Goal: Task Accomplishment & Management: Manage account settings

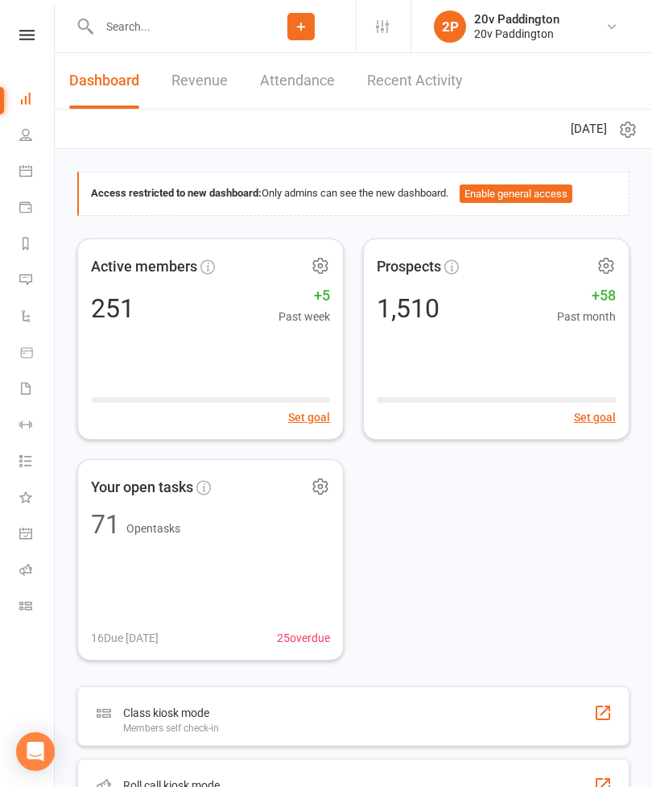
click at [22, 277] on icon at bounding box center [25, 279] width 13 height 13
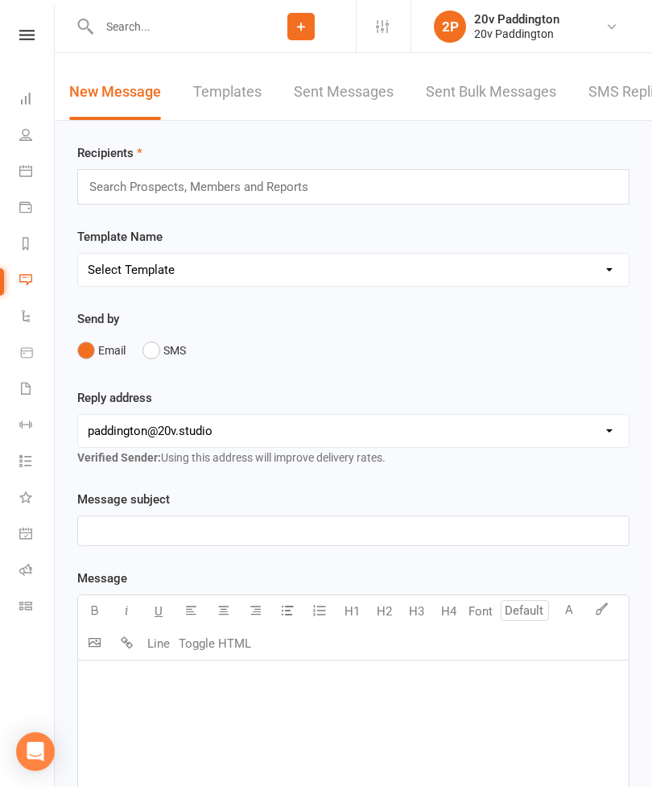
click at [617, 104] on link "SMS Replies 2" at bounding box center [637, 92] width 97 height 56
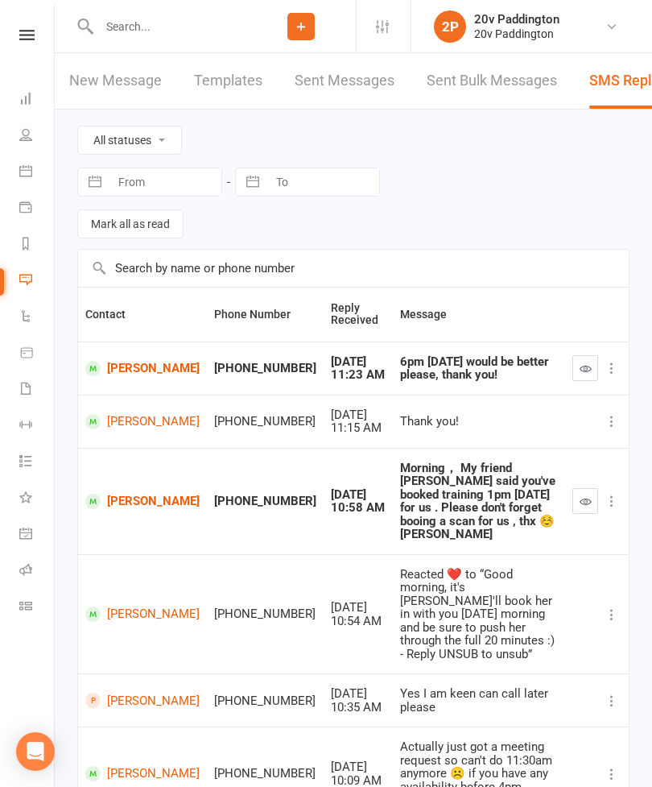
click at [31, 177] on link "Calendar" at bounding box center [37, 173] width 36 height 36
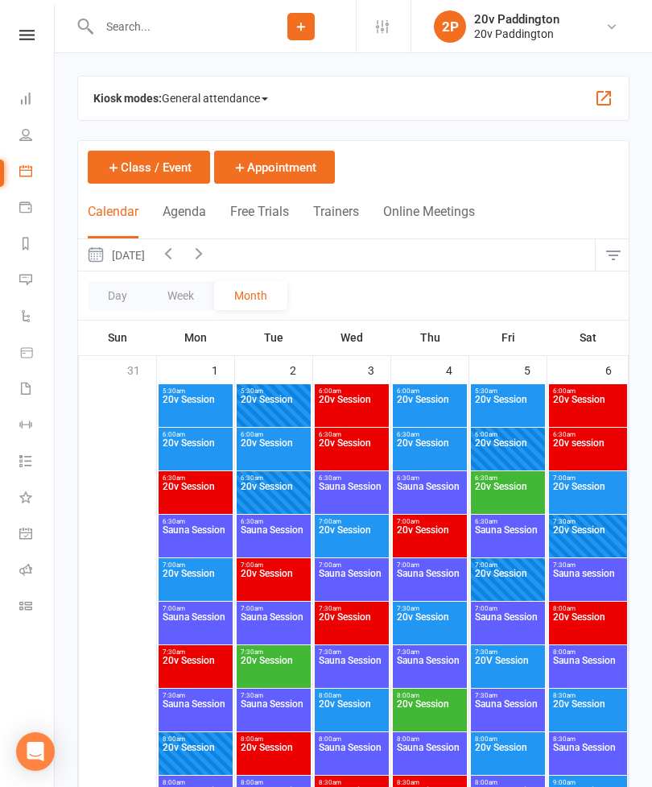
click at [213, 210] on div "Calendar Agenda Free Trials Trainers Online Meetings" at bounding box center [281, 220] width 387 height 36
click at [192, 223] on button "Agenda" at bounding box center [184, 221] width 43 height 35
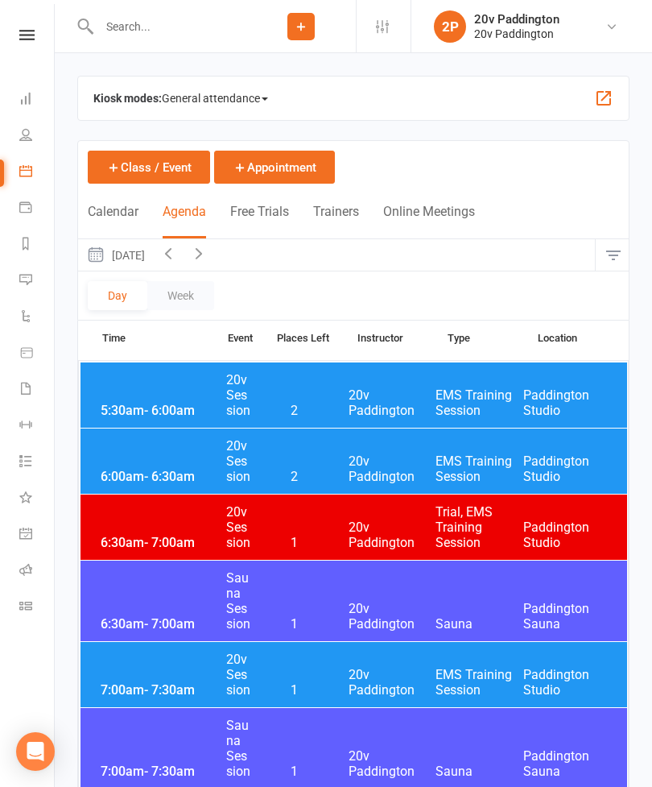
click at [153, 259] on button "[DATE]" at bounding box center [115, 254] width 75 height 31
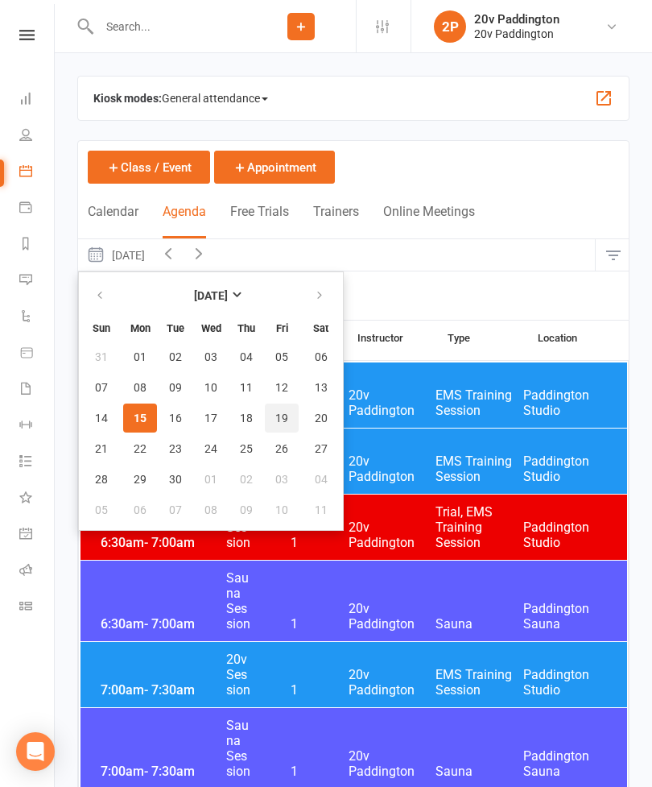
click at [288, 424] on span "19" at bounding box center [281, 418] width 13 height 13
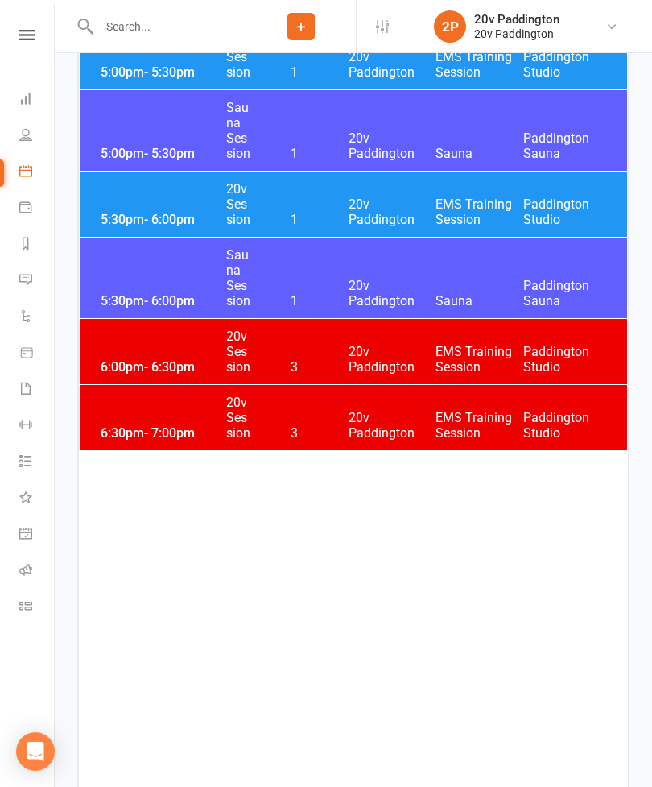
scroll to position [3121, 0]
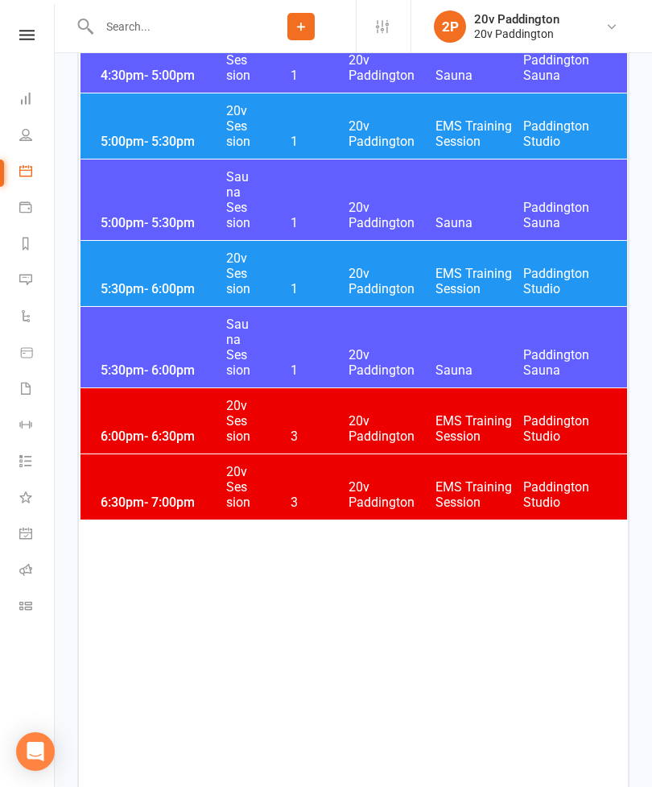
click at [412, 413] on span "20v Paddington" at bounding box center [393, 428] width 88 height 31
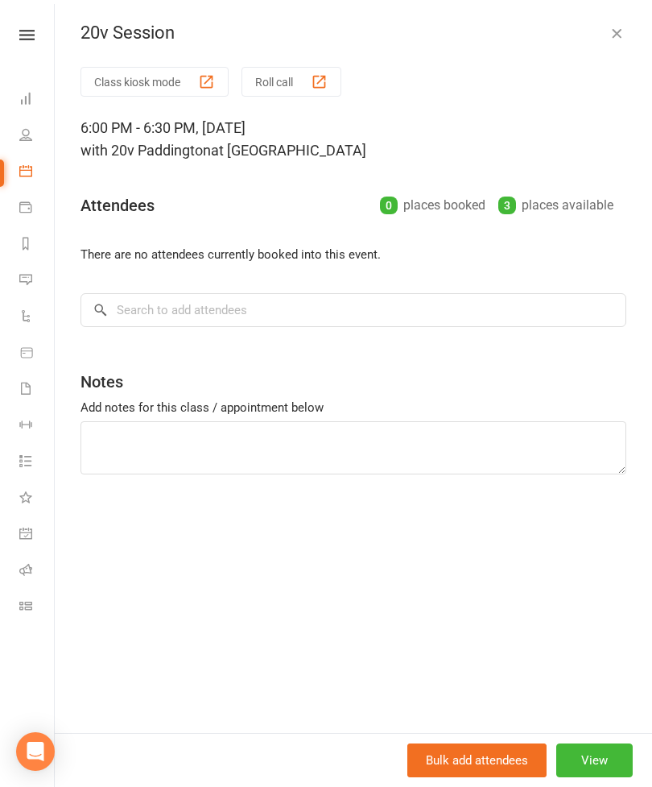
click at [601, 777] on button "View" at bounding box center [595, 760] width 77 height 34
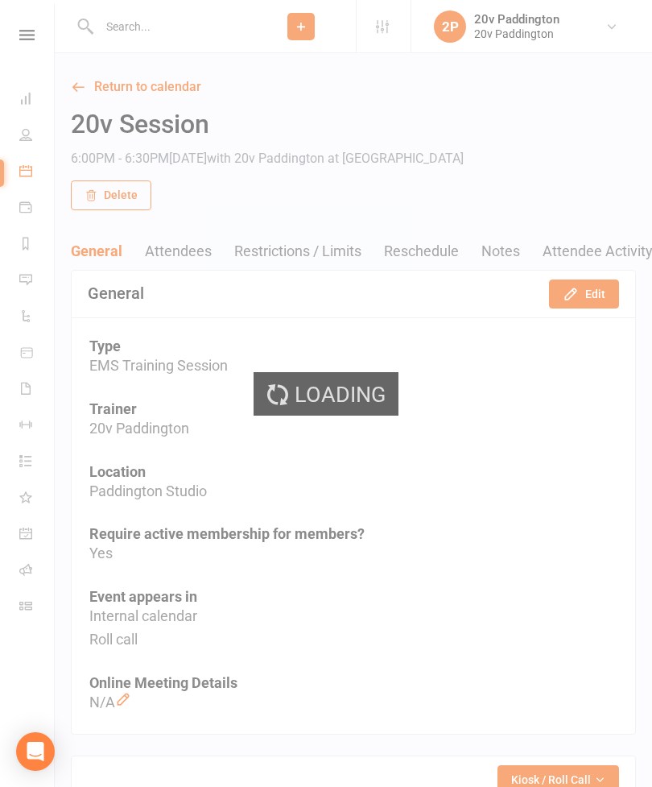
click at [611, 306] on button "Edit" at bounding box center [584, 294] width 70 height 29
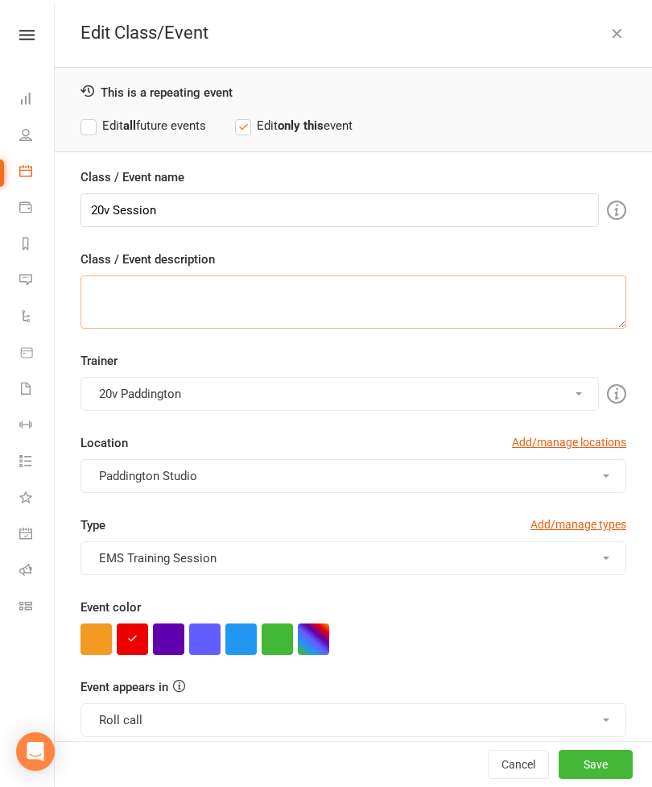
click at [597, 306] on textarea "Class / Event description" at bounding box center [354, 301] width 546 height 53
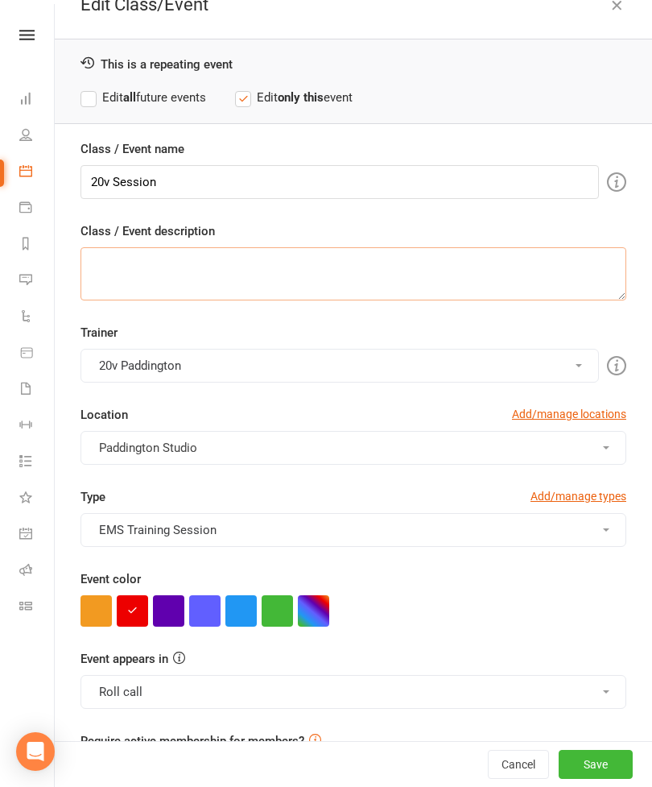
scroll to position [27, 0]
click at [291, 620] on button "button" at bounding box center [277, 611] width 31 height 31
click at [270, 535] on button "EMS Training Session" at bounding box center [354, 531] width 546 height 34
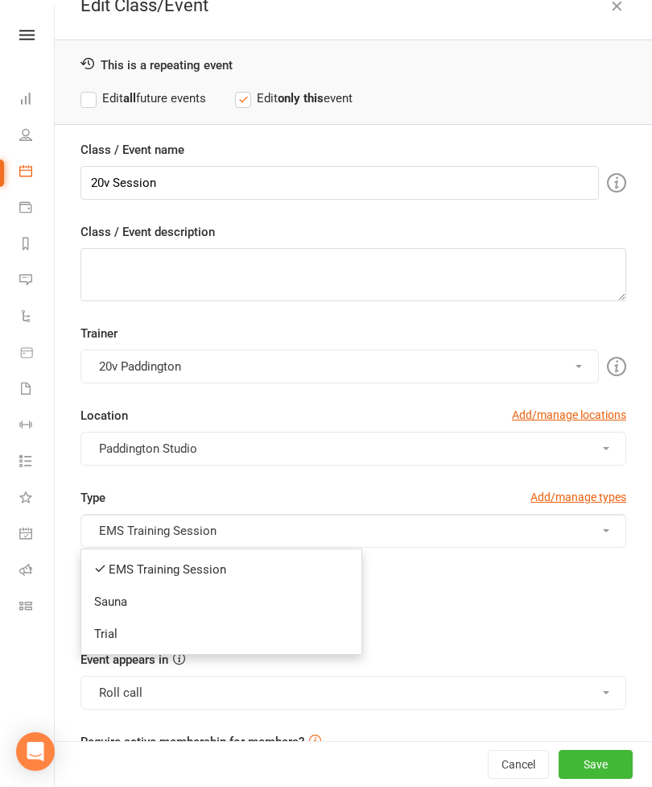
click at [200, 636] on link "Trial" at bounding box center [221, 634] width 280 height 32
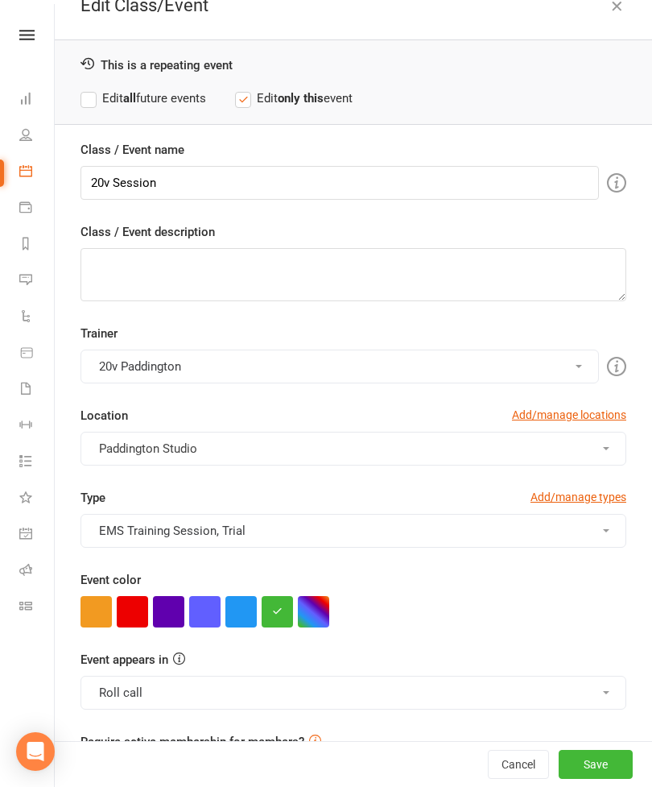
click at [601, 779] on button "Save" at bounding box center [596, 764] width 74 height 29
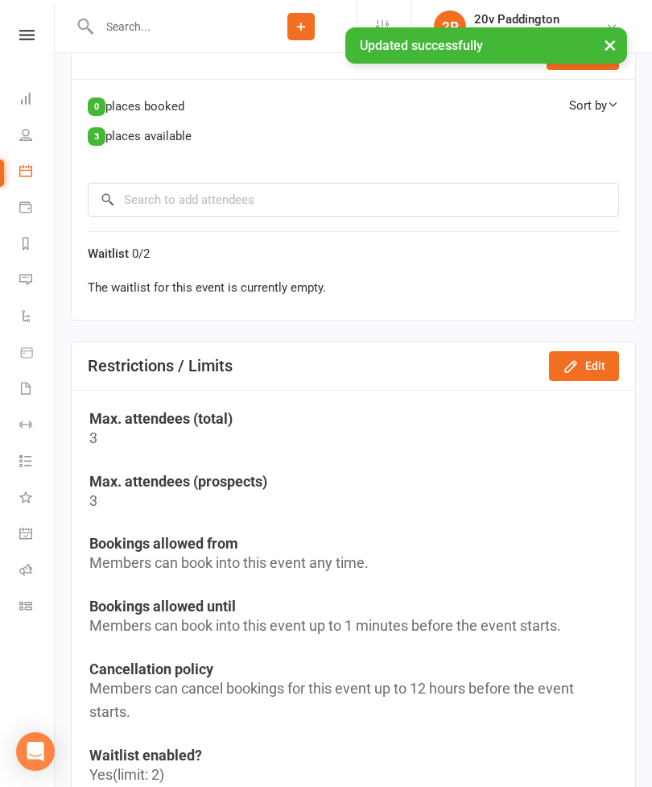
scroll to position [757, 0]
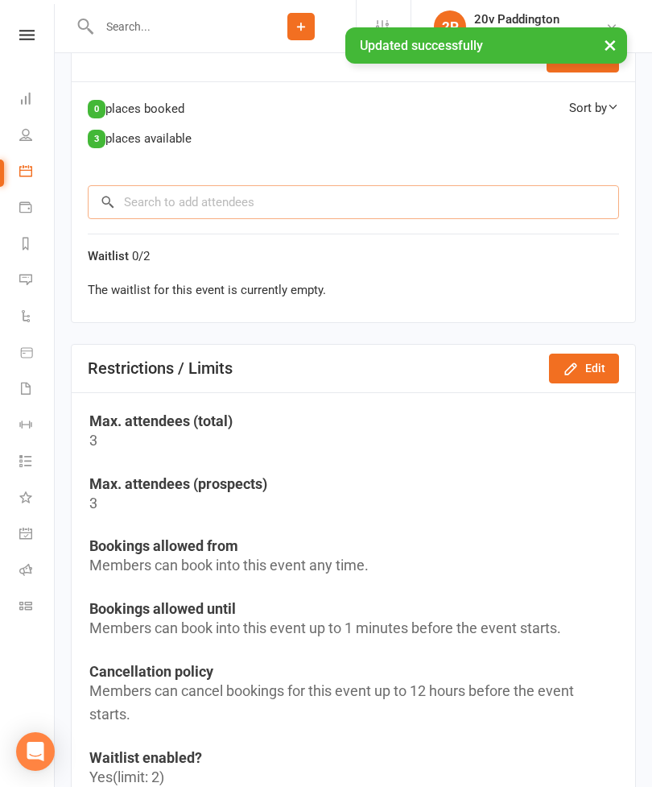
click at [295, 209] on input "search" at bounding box center [354, 202] width 532 height 34
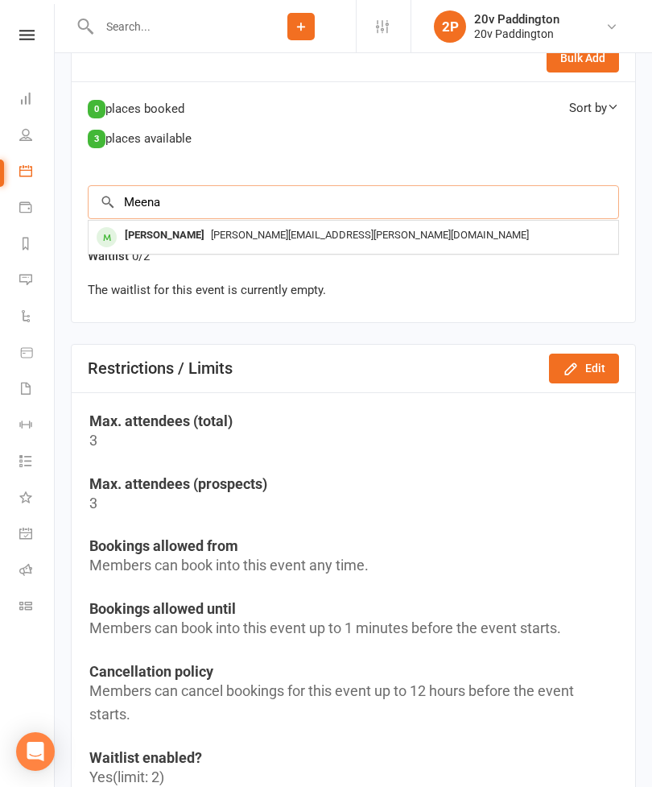
type input "Meena"
click at [146, 234] on div "[PERSON_NAME]" at bounding box center [164, 235] width 93 height 23
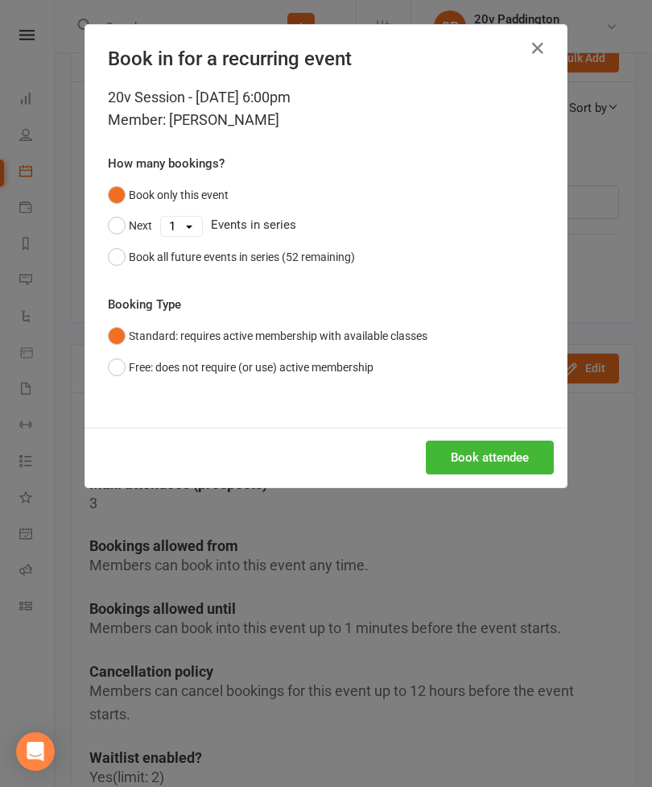
click at [516, 449] on button "Book attendee" at bounding box center [490, 458] width 128 height 34
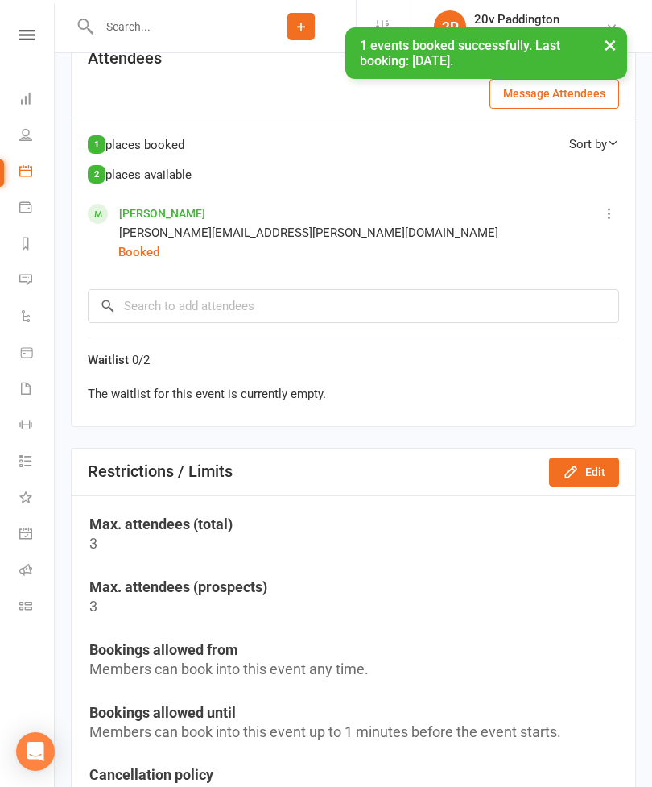
click at [32, 283] on link "Messages 2" at bounding box center [37, 281] width 36 height 36
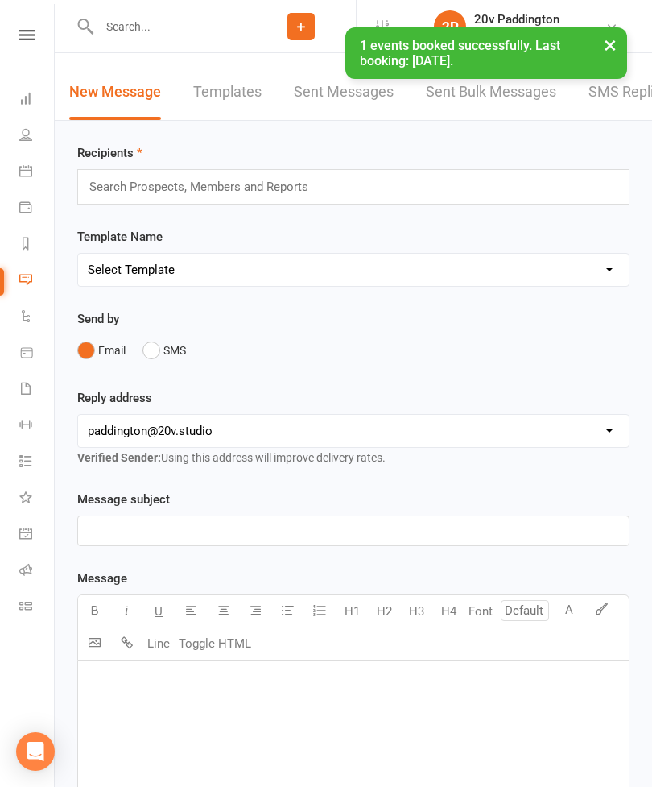
click at [623, 117] on link "SMS Replies 2" at bounding box center [637, 92] width 97 height 56
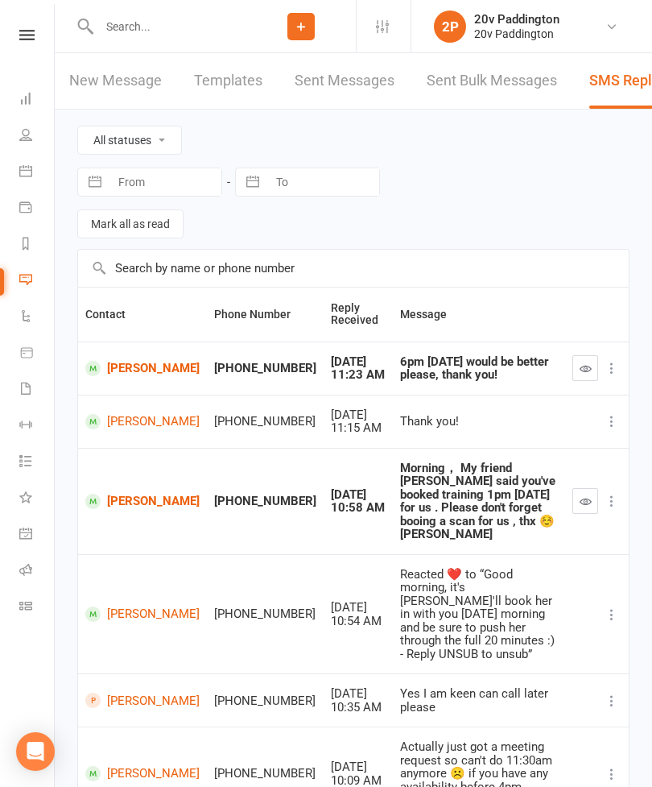
click at [590, 357] on button "button" at bounding box center [586, 368] width 26 height 26
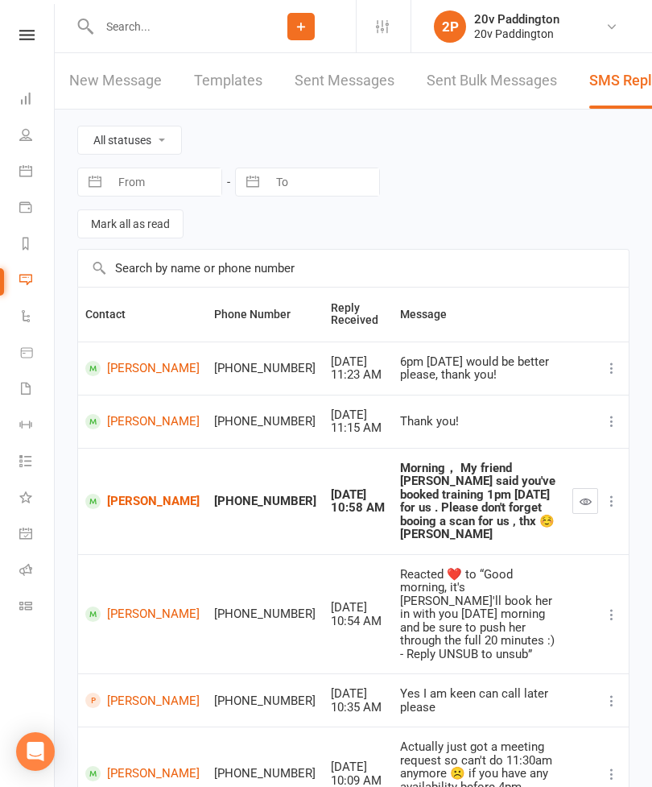
click at [144, 22] on input "text" at bounding box center [170, 26] width 152 height 23
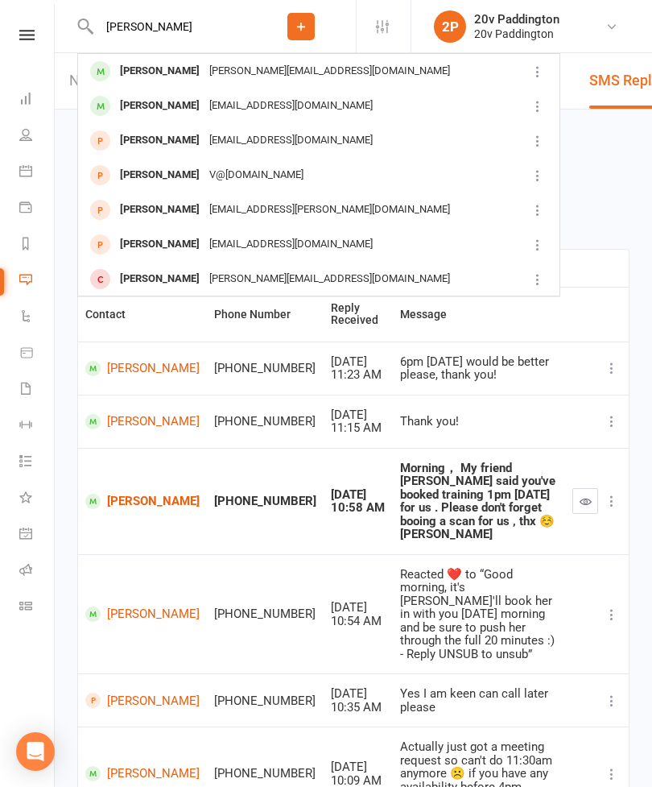
type input "[PERSON_NAME]"
click at [141, 108] on div "[PERSON_NAME]" at bounding box center [159, 105] width 89 height 23
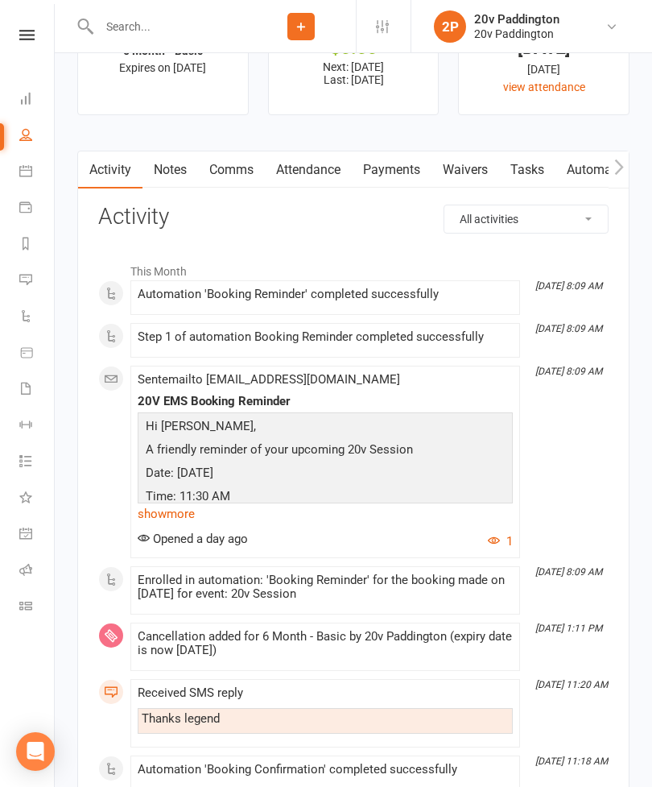
scroll to position [2114, 0]
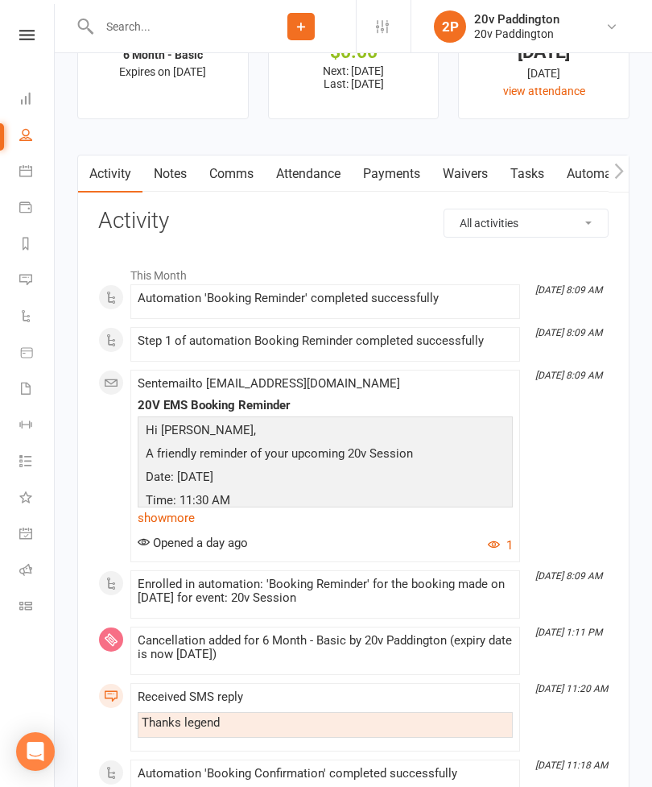
click at [410, 191] on link "Payments" at bounding box center [392, 173] width 80 height 37
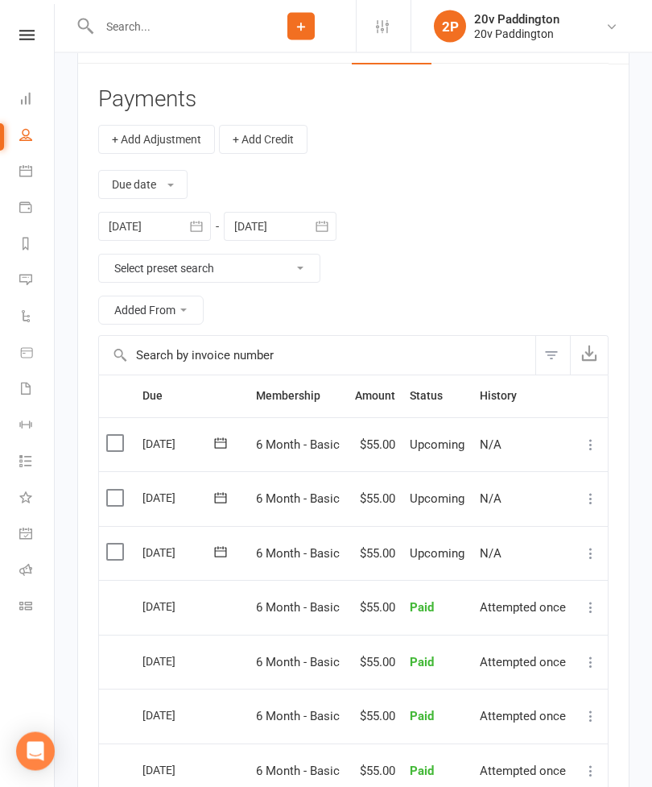
scroll to position [2242, 0]
click at [144, 242] on div at bounding box center [154, 227] width 113 height 29
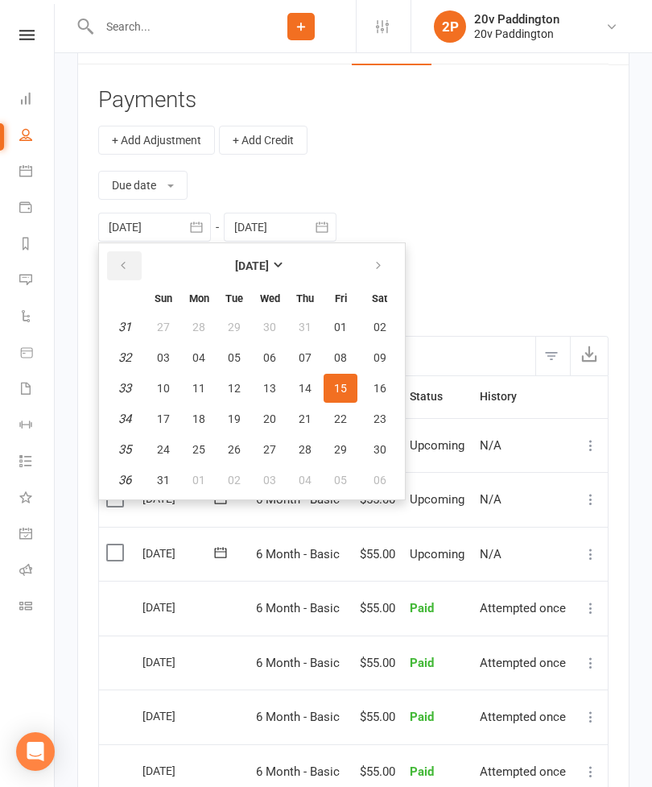
click at [123, 272] on icon "button" at bounding box center [123, 265] width 11 height 13
click at [118, 277] on button "button" at bounding box center [124, 265] width 35 height 29
click at [117, 266] on button "button" at bounding box center [124, 265] width 35 height 29
click at [111, 271] on button "button" at bounding box center [124, 265] width 35 height 29
click at [113, 268] on button "button" at bounding box center [124, 265] width 35 height 29
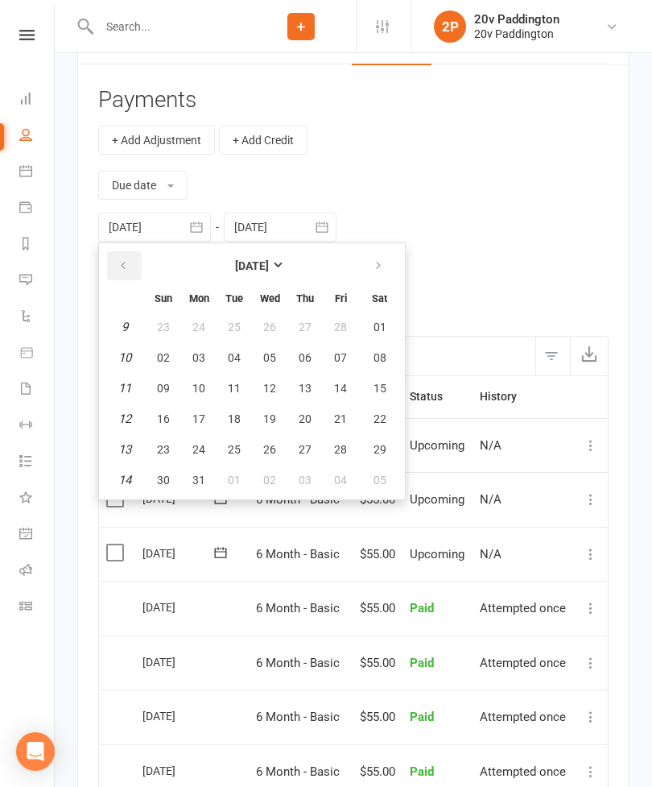
click at [114, 274] on button "button" at bounding box center [124, 265] width 35 height 29
click at [117, 270] on button "button" at bounding box center [124, 265] width 35 height 29
click at [120, 267] on icon "button" at bounding box center [123, 265] width 11 height 13
click at [123, 269] on icon "button" at bounding box center [123, 265] width 11 height 13
click at [123, 263] on icon "button" at bounding box center [123, 265] width 11 height 13
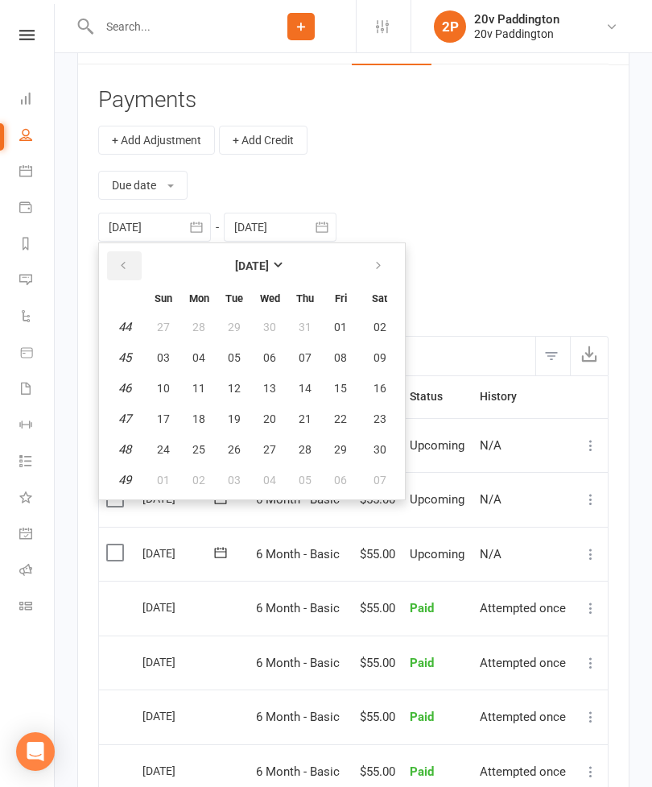
click at [126, 264] on icon "button" at bounding box center [123, 265] width 11 height 13
click at [129, 263] on button "button" at bounding box center [124, 265] width 35 height 29
click at [142, 231] on div at bounding box center [154, 227] width 113 height 29
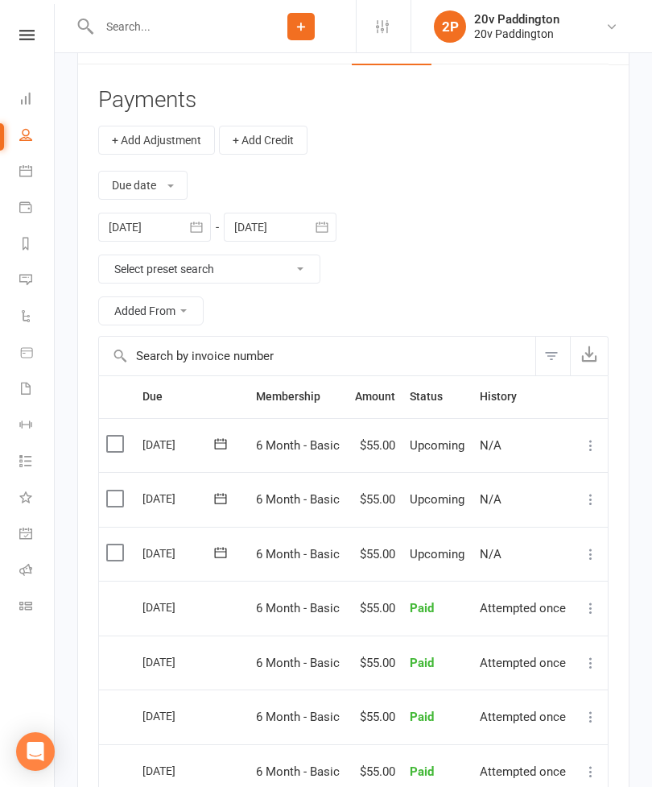
click at [140, 230] on div at bounding box center [154, 227] width 113 height 29
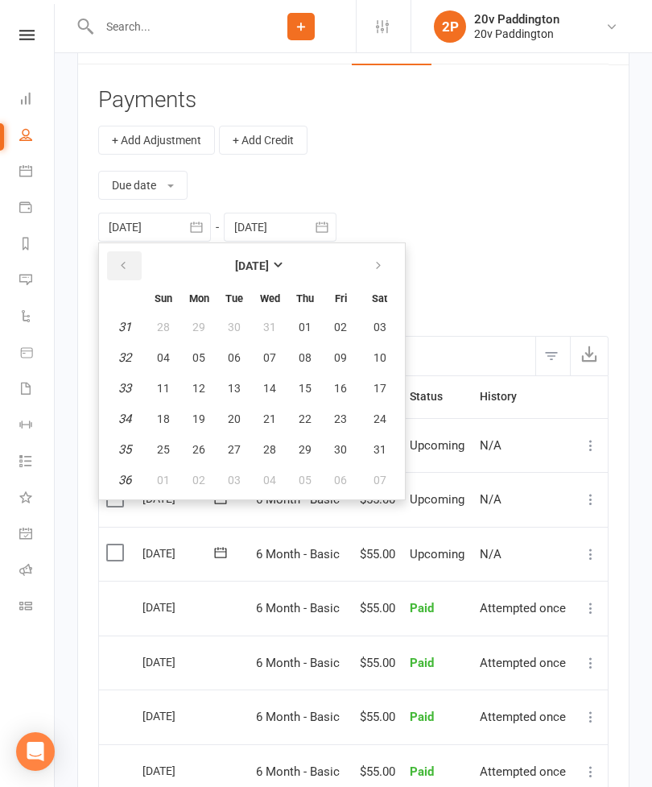
click at [129, 266] on button "button" at bounding box center [124, 265] width 35 height 29
click at [124, 267] on icon "button" at bounding box center [123, 265] width 11 height 13
click at [126, 271] on icon "button" at bounding box center [123, 265] width 11 height 13
click at [127, 264] on icon "button" at bounding box center [123, 265] width 11 height 13
click at [122, 267] on icon "button" at bounding box center [123, 265] width 11 height 13
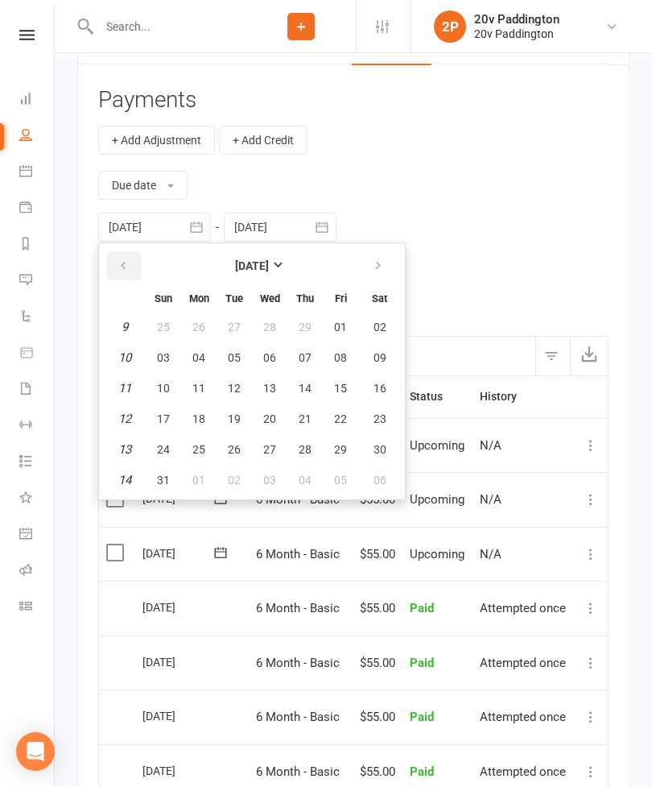
click at [125, 262] on icon "button" at bounding box center [123, 265] width 11 height 13
click at [118, 264] on icon "button" at bounding box center [123, 265] width 11 height 13
click at [117, 266] on button "button" at bounding box center [124, 265] width 35 height 29
click at [121, 260] on button "button" at bounding box center [124, 265] width 35 height 29
click at [124, 266] on icon "button" at bounding box center [123, 265] width 11 height 13
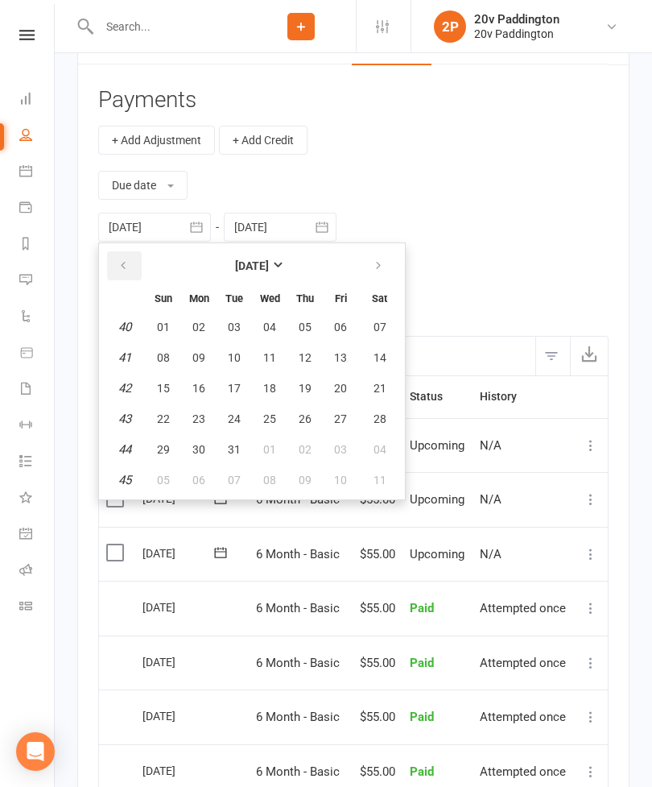
click at [122, 267] on icon "button" at bounding box center [123, 265] width 11 height 13
click at [118, 263] on icon "button" at bounding box center [123, 265] width 11 height 13
click at [122, 268] on icon "button" at bounding box center [123, 265] width 11 height 13
click at [117, 267] on button "button" at bounding box center [124, 265] width 35 height 29
click at [178, 349] on button "04" at bounding box center [164, 357] width 34 height 29
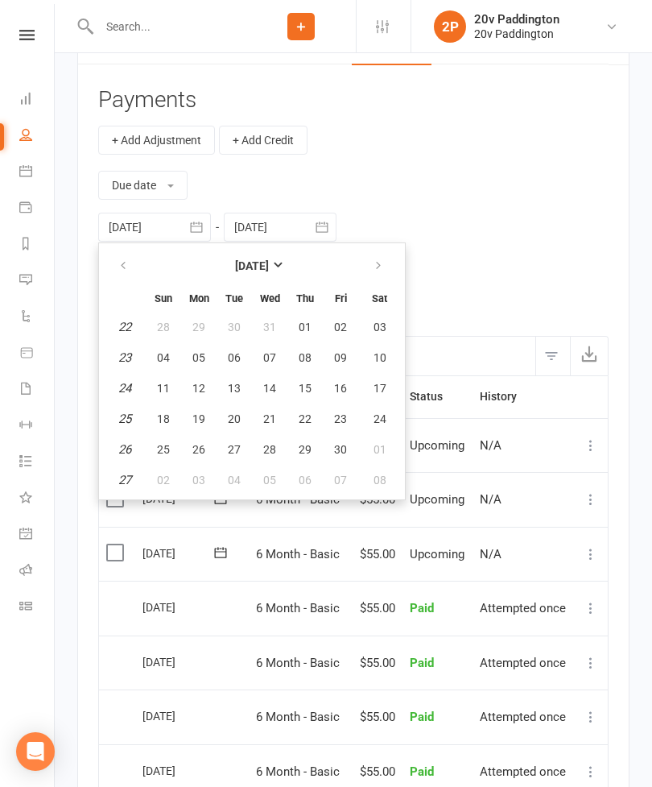
type input "[DATE]"
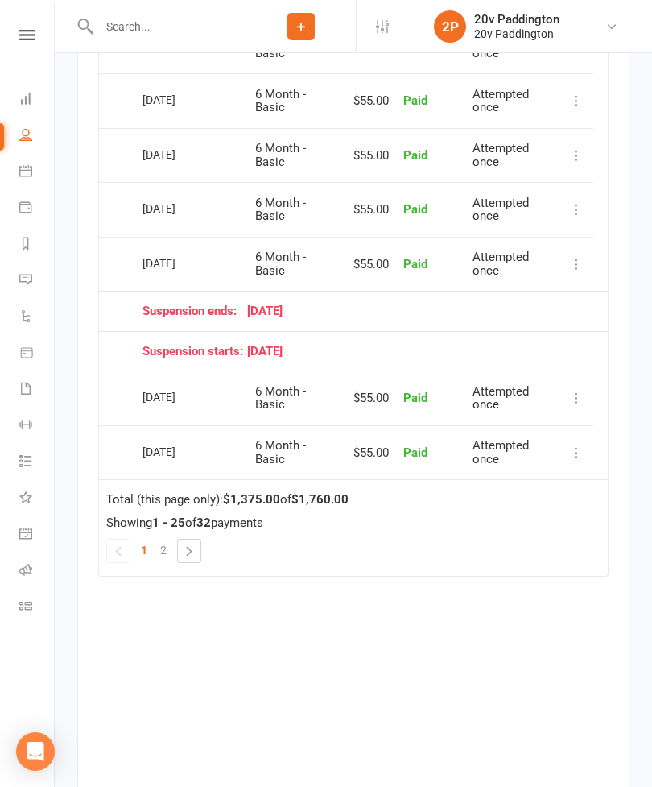
click at [168, 549] on link "2" at bounding box center [163, 550] width 19 height 23
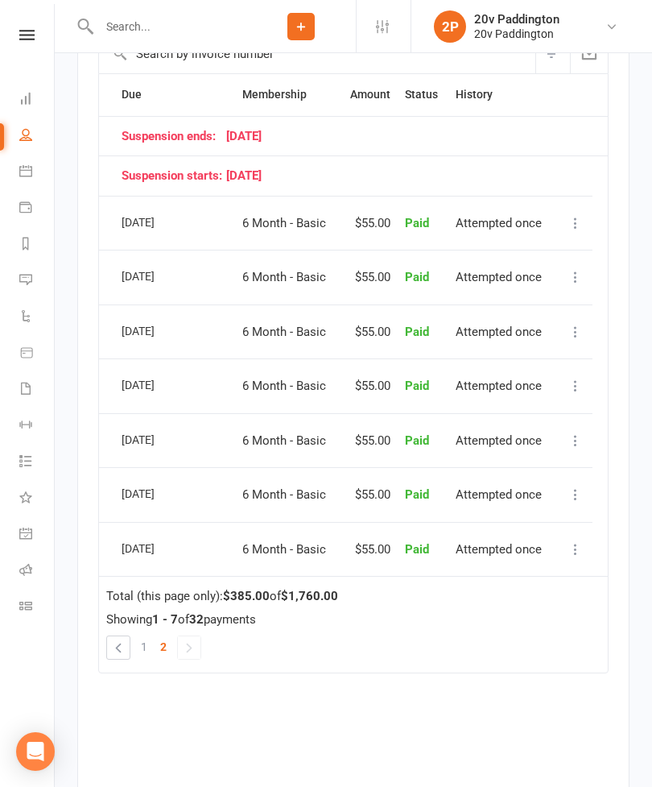
scroll to position [2550, 0]
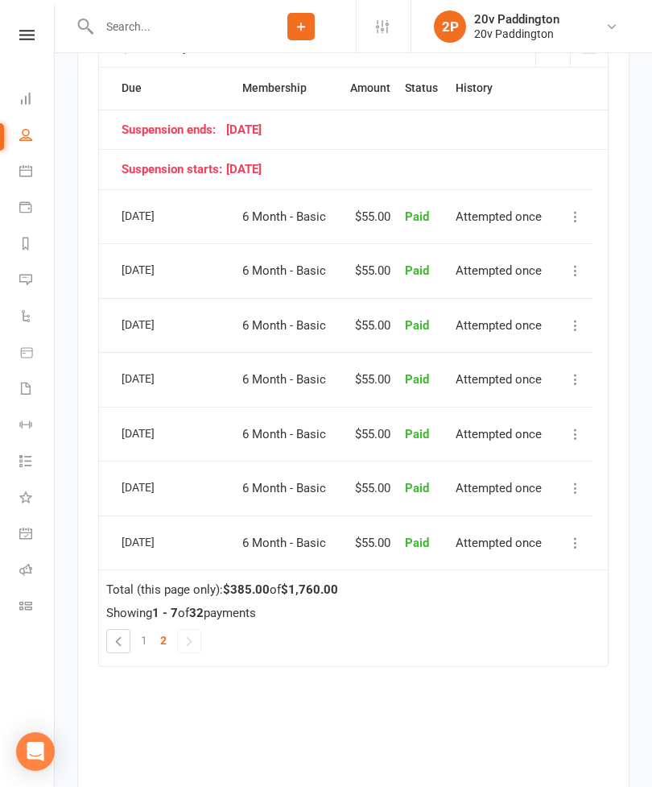
click at [154, 640] on link "2" at bounding box center [163, 640] width 19 height 23
click at [137, 636] on link "1" at bounding box center [144, 640] width 19 height 23
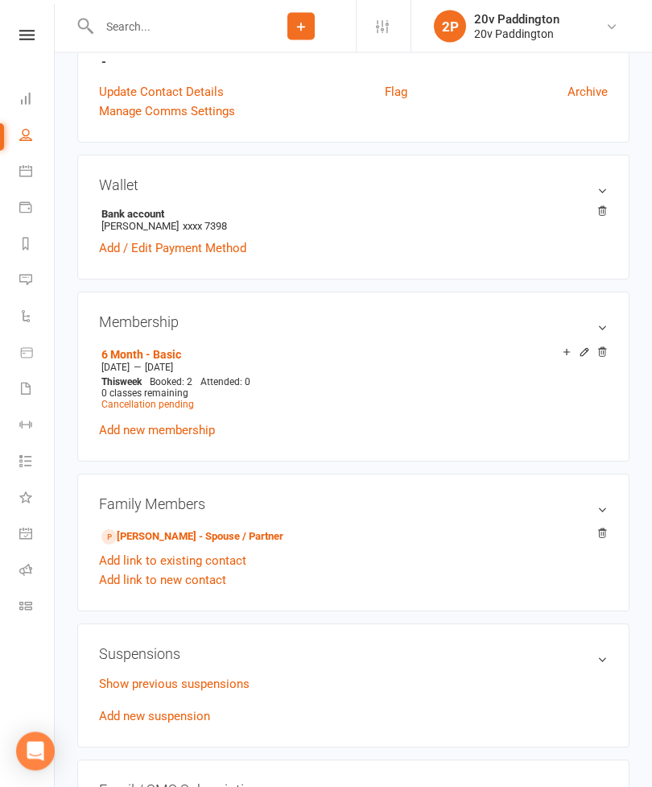
scroll to position [693, 0]
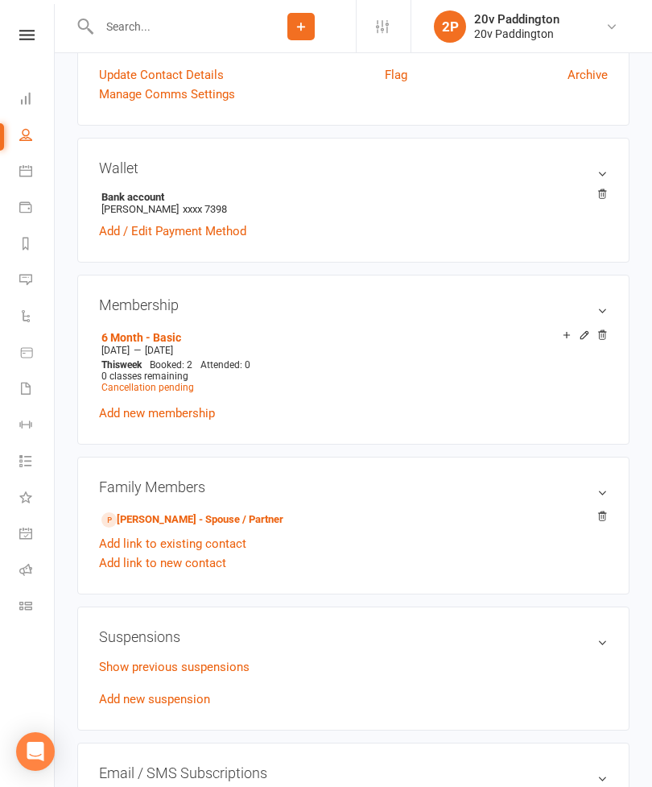
click at [141, 383] on span "Cancellation pending" at bounding box center [147, 387] width 93 height 11
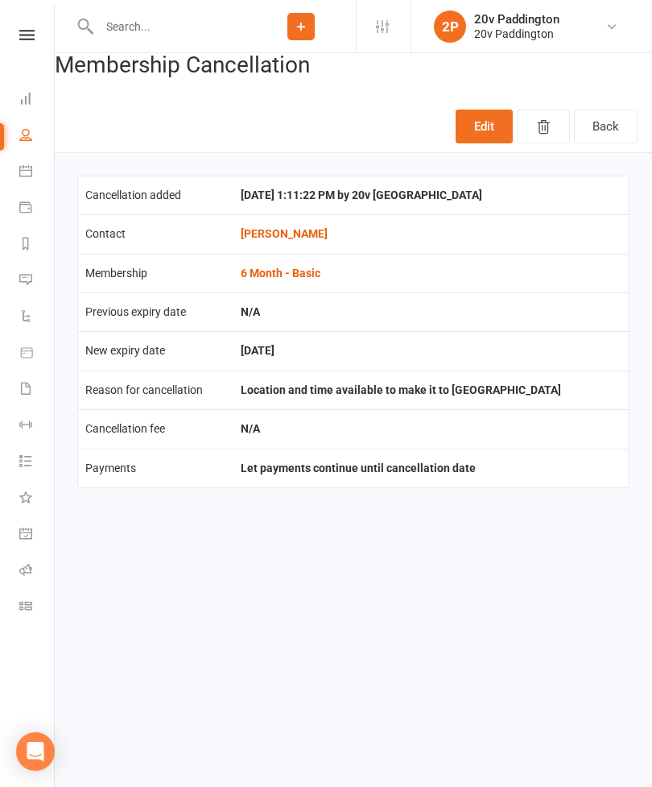
click at [535, 119] on button "button" at bounding box center [543, 127] width 53 height 34
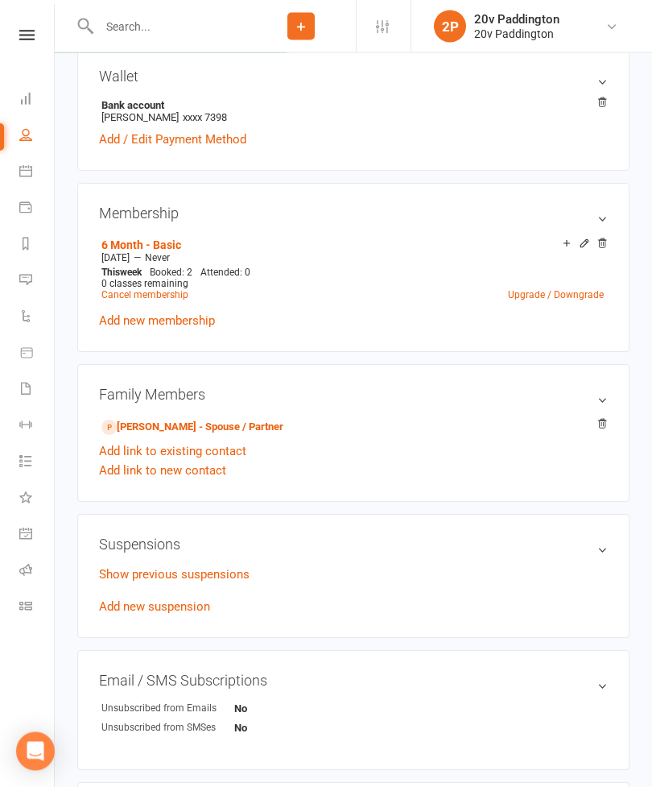
scroll to position [744, 0]
click at [522, 289] on link "Upgrade / Downgrade" at bounding box center [556, 294] width 96 height 11
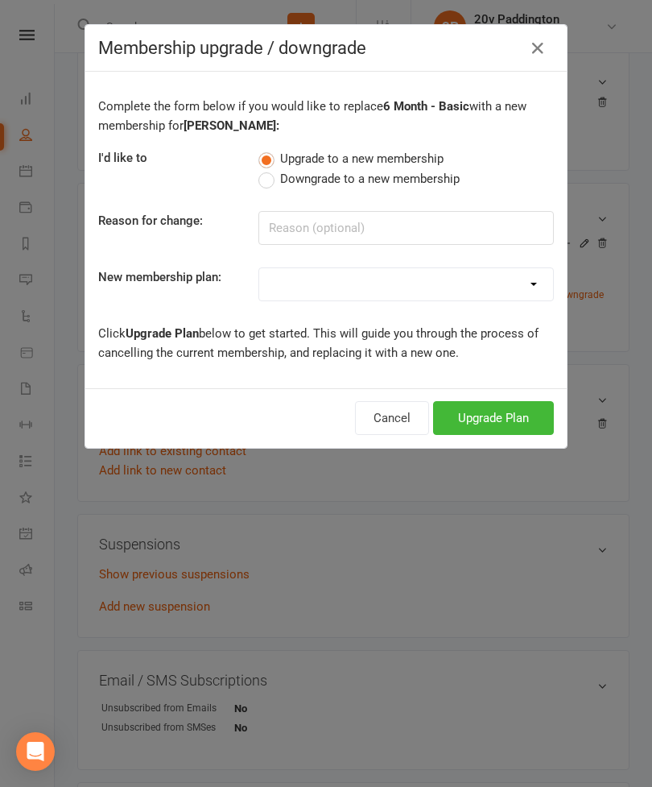
click at [274, 183] on label "Downgrade to a new membership" at bounding box center [359, 178] width 201 height 19
click at [269, 169] on input "Downgrade to a new membership" at bounding box center [264, 169] width 10 height 0
click at [305, 289] on select "Casual Session 18 Month - Advantage 12 Month - Advantage 6 Month - Advantage 12…" at bounding box center [406, 284] width 294 height 32
select select "10"
click at [441, 412] on button "Downgrade Plan" at bounding box center [485, 418] width 137 height 34
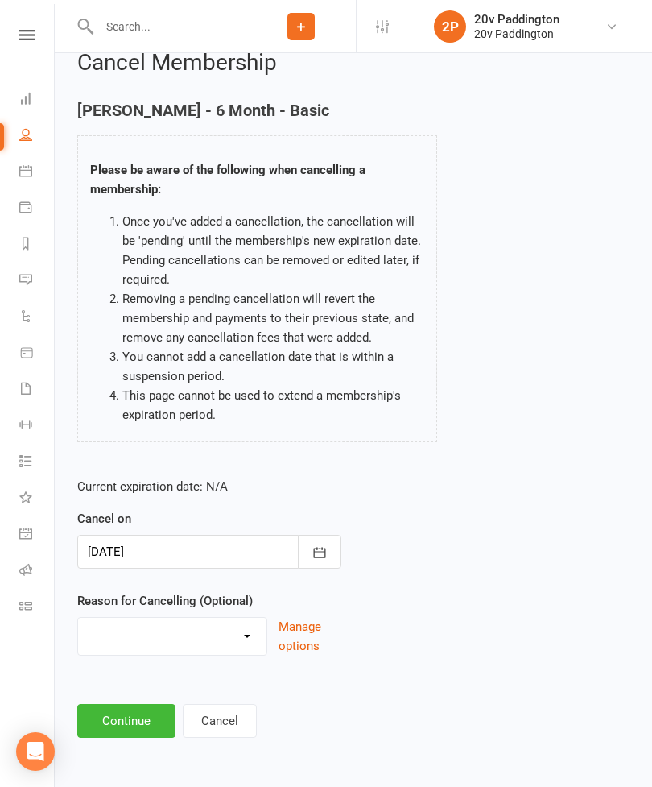
scroll to position [38, 0]
click at [102, 535] on div at bounding box center [209, 552] width 264 height 34
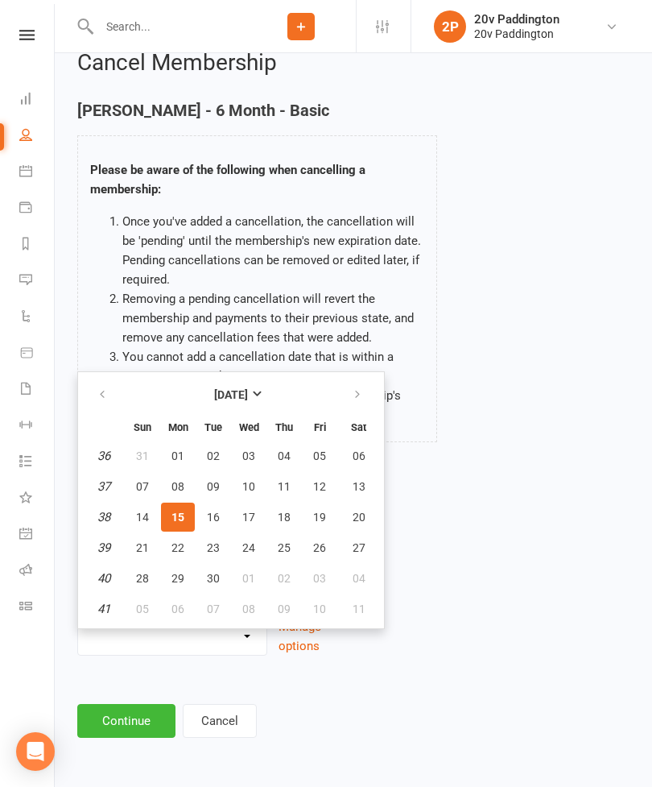
click at [116, 704] on button "Continue" at bounding box center [126, 721] width 98 height 34
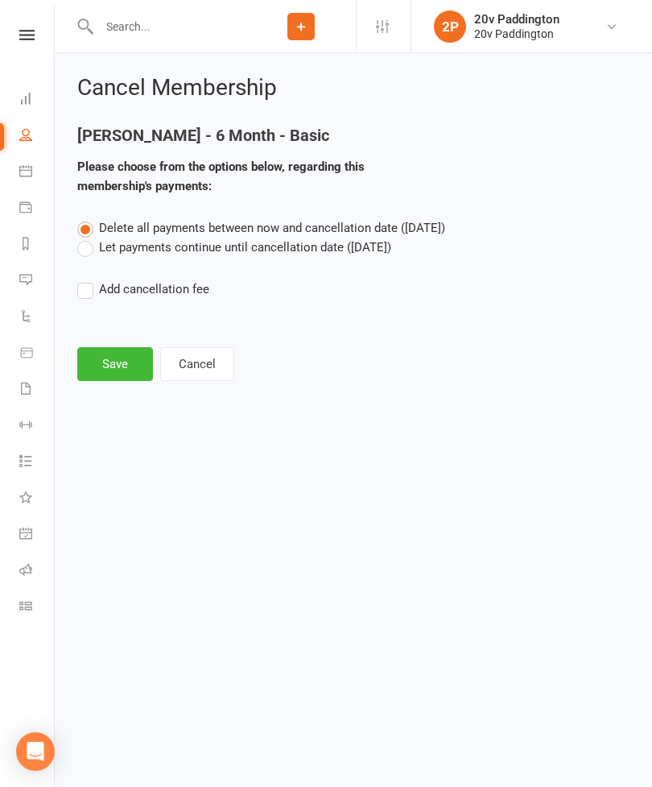
scroll to position [0, 0]
click at [97, 255] on label "Let payments continue until cancellation date ([DATE])" at bounding box center [234, 247] width 314 height 19
click at [88, 238] on input "Let payments continue until cancellation date ([DATE])" at bounding box center [82, 238] width 10 height 0
click at [102, 375] on button "Save" at bounding box center [115, 364] width 76 height 34
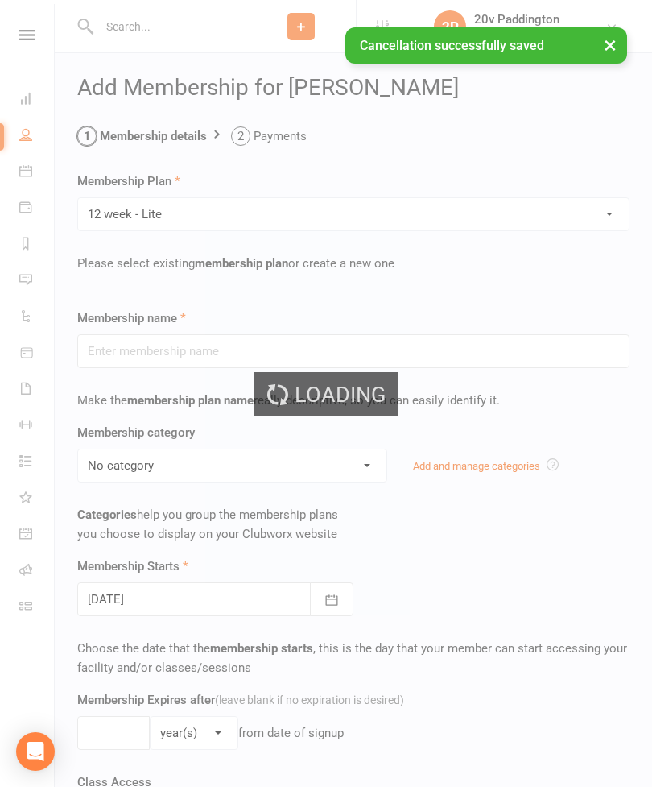
type input "12 week - Lite"
select select "4"
type input "0"
type input "1"
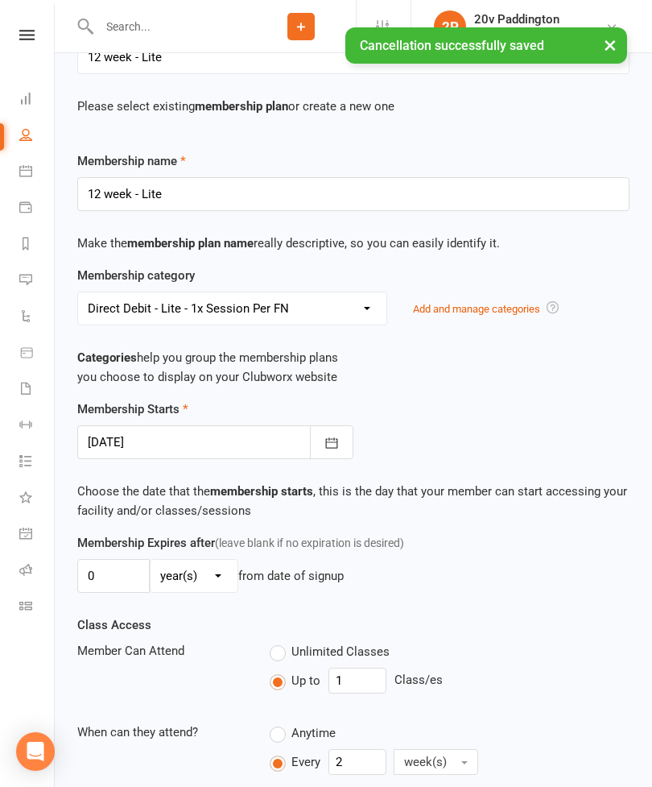
scroll to position [161, 0]
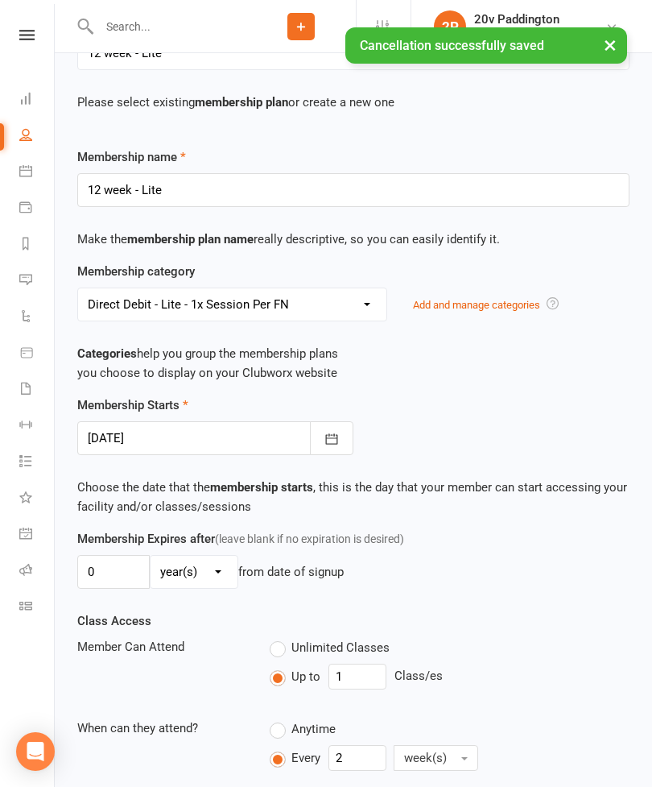
click at [107, 435] on div at bounding box center [215, 438] width 276 height 34
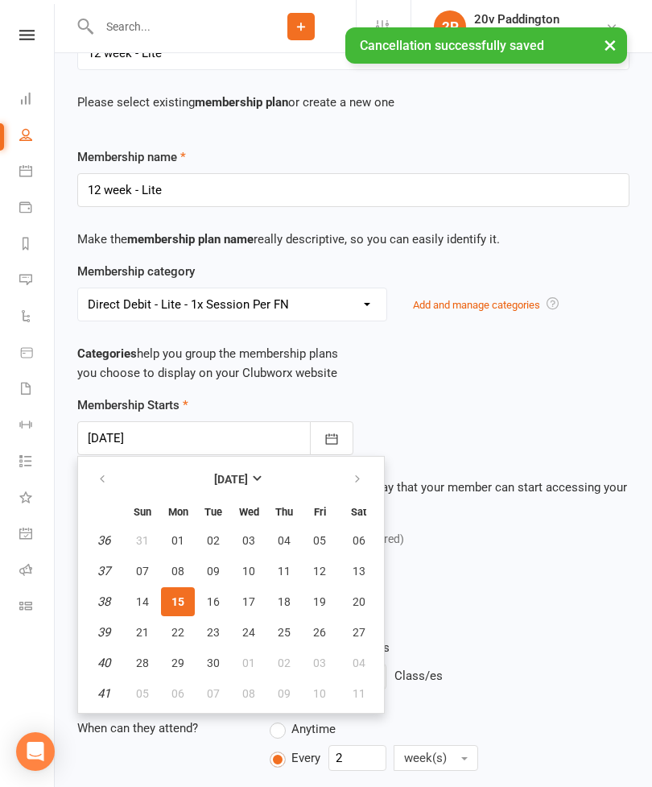
click at [408, 412] on div "Membership Starts [DATE] [DATE] Sun Mon Tue Wed Thu Fri Sat 36 31 01 02 03 04 0…" at bounding box center [353, 426] width 577 height 60
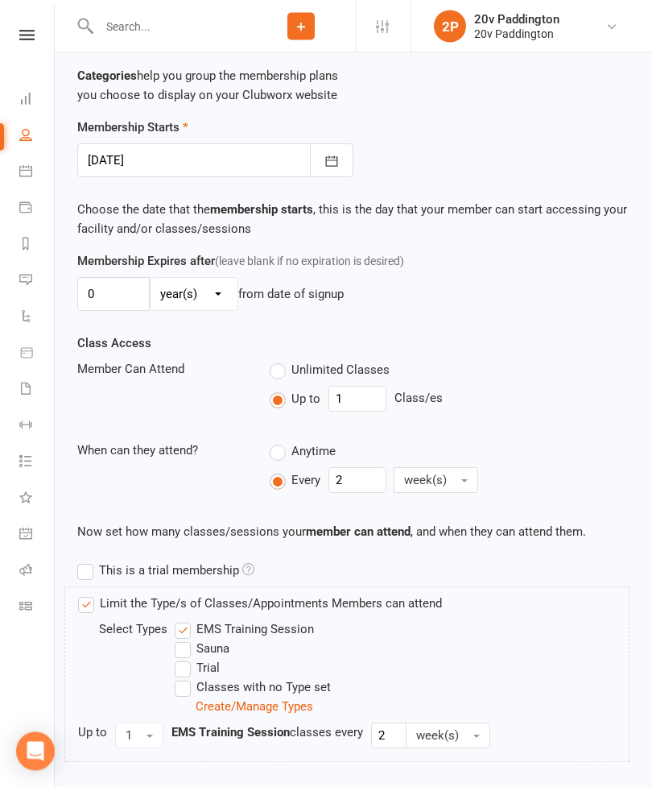
scroll to position [545, 0]
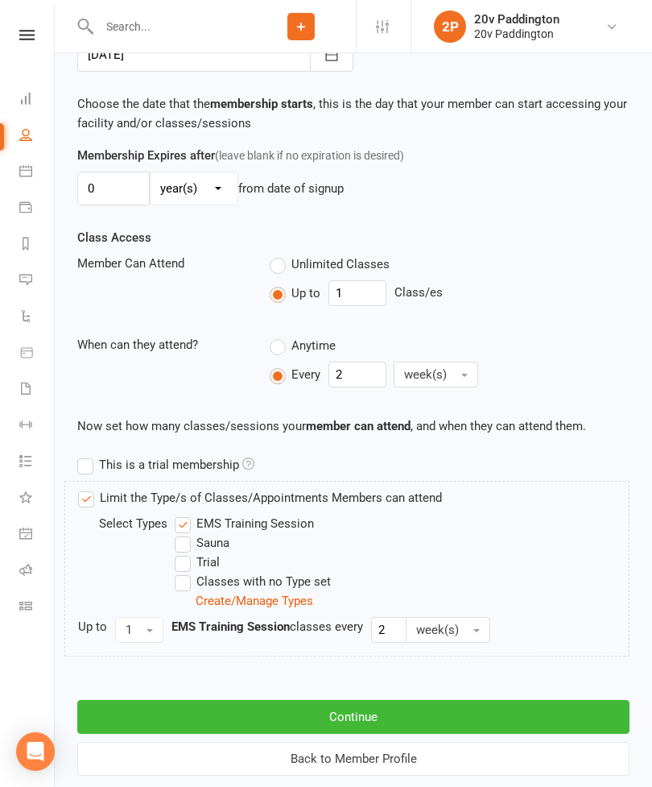
click at [268, 719] on button "Continue" at bounding box center [353, 717] width 553 height 34
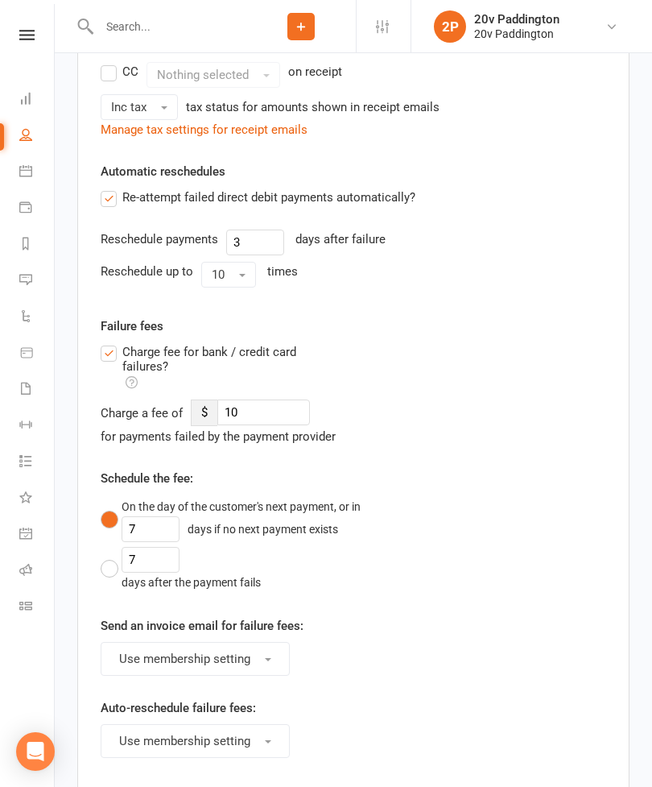
scroll to position [0, 0]
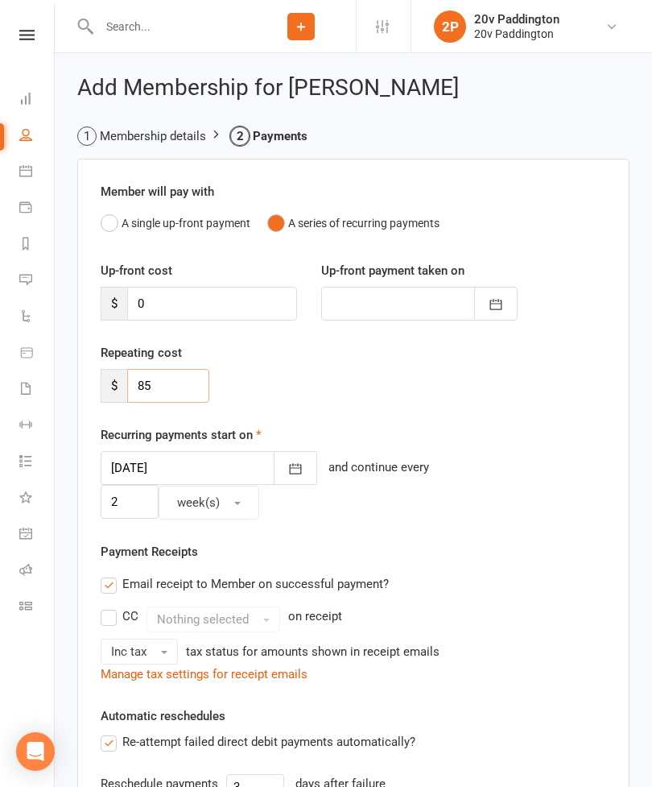
click at [160, 387] on input "85" at bounding box center [168, 386] width 82 height 34
type input "8"
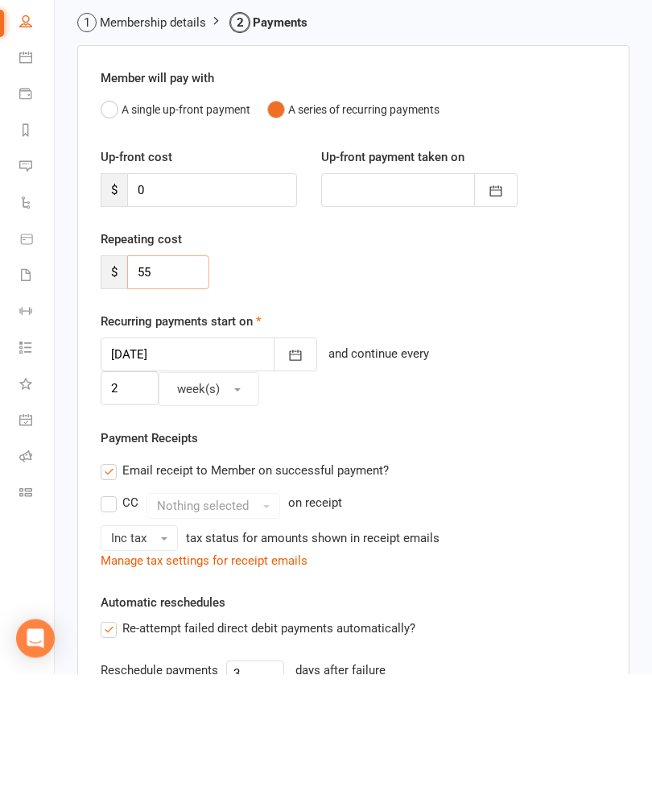
type input "55"
click at [140, 451] on div at bounding box center [209, 468] width 217 height 34
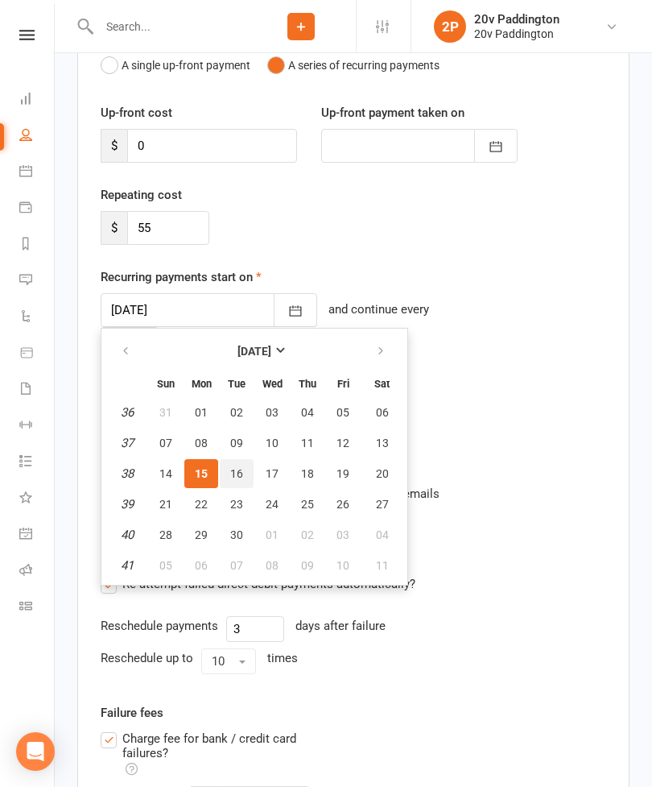
click at [235, 476] on span "16" at bounding box center [236, 473] width 13 height 13
type input "[DATE]"
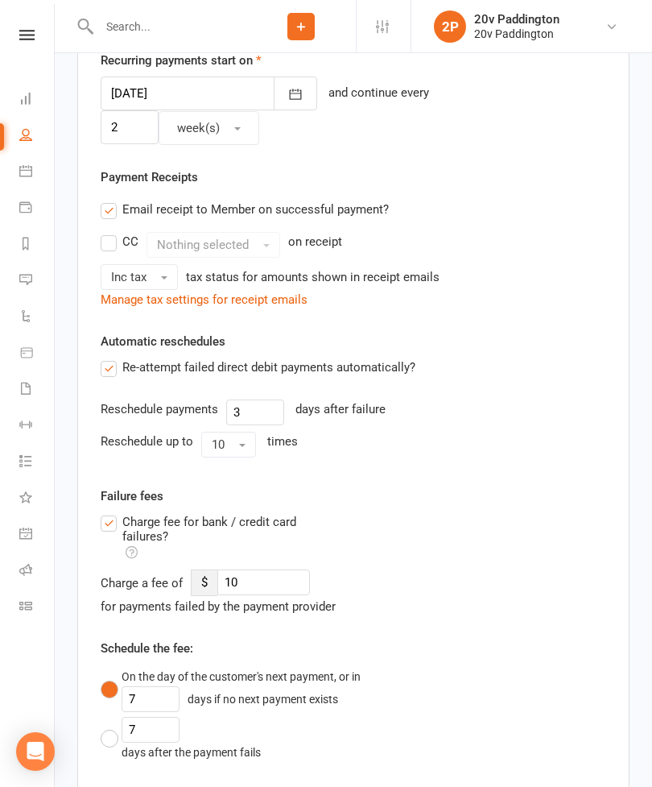
scroll to position [397, 0]
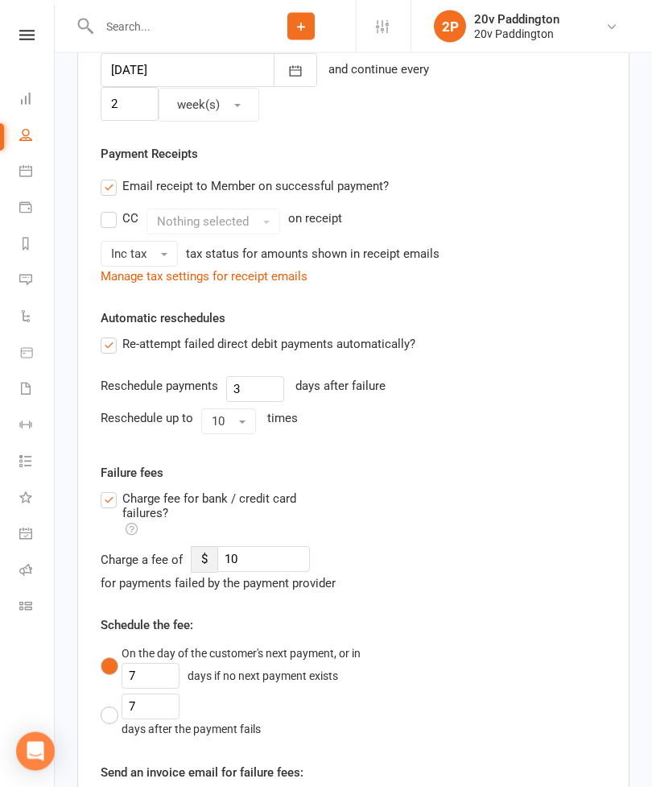
click at [112, 490] on label "Charge fee for bank / credit card failures?" at bounding box center [221, 515] width 241 height 51
click at [112, 490] on input "Charge fee for bank / credit card failures?" at bounding box center [221, 490] width 241 height 0
checkbox input "false"
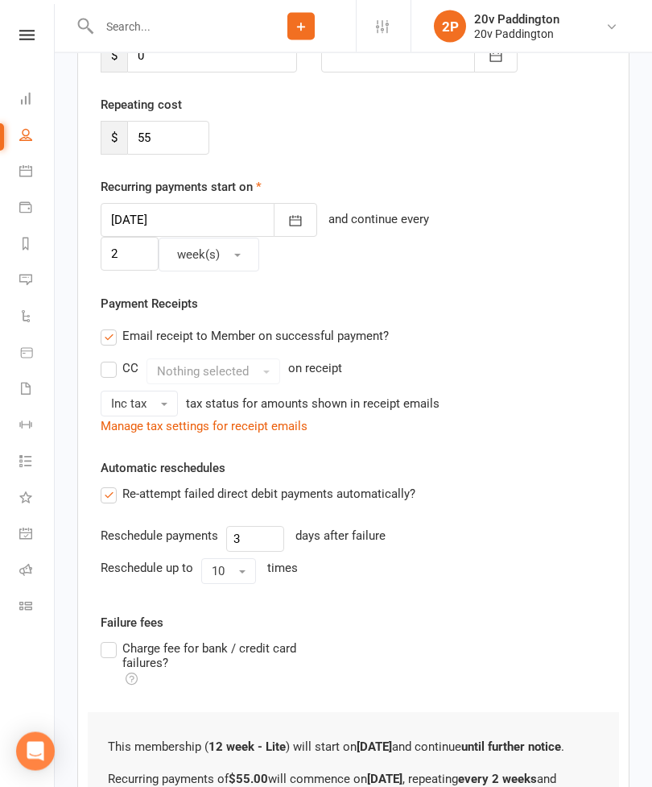
scroll to position [412, 0]
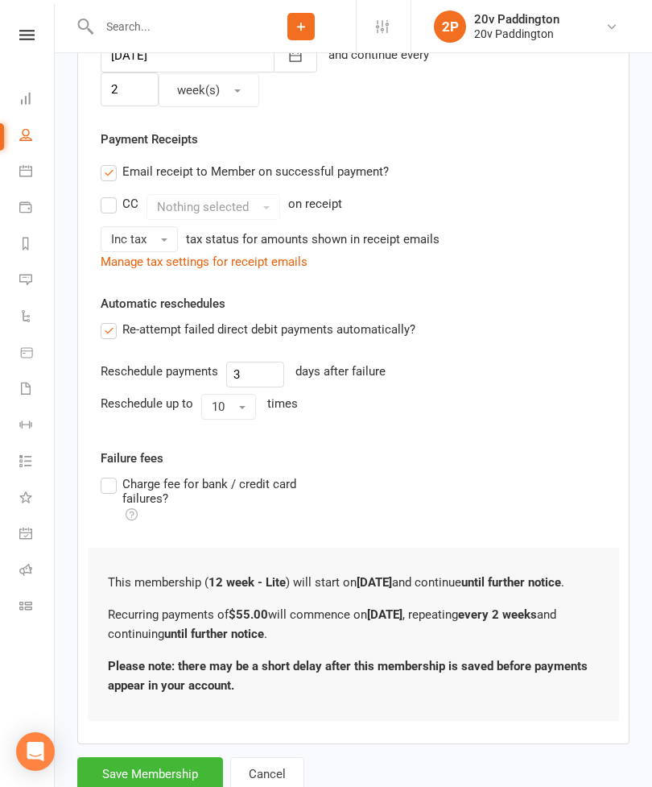
click at [136, 757] on button "Save Membership" at bounding box center [150, 774] width 146 height 34
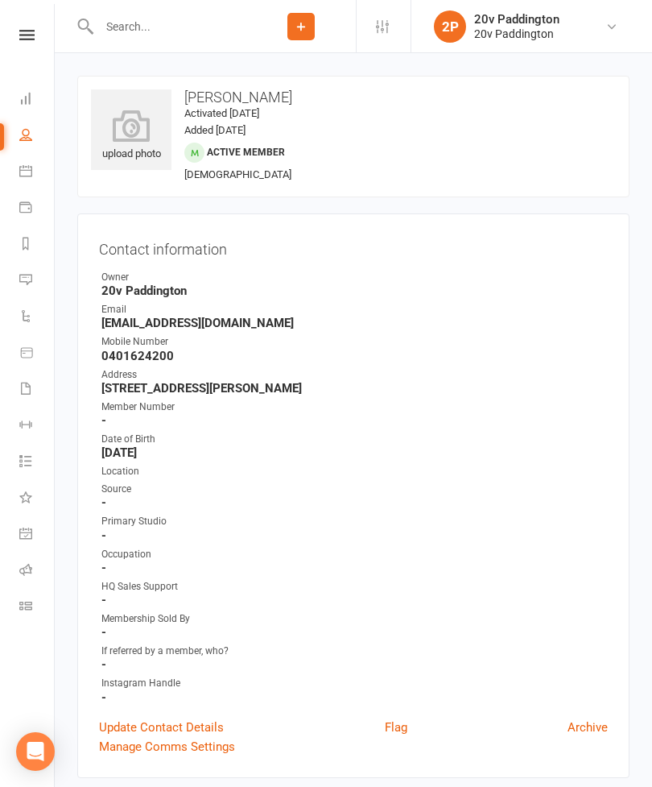
click at [29, 284] on icon at bounding box center [25, 279] width 13 height 13
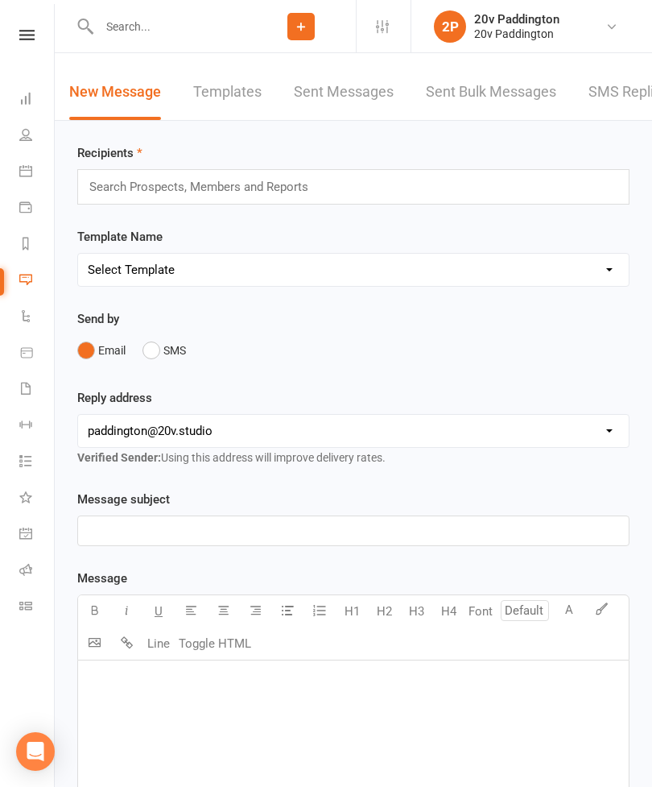
click at [627, 104] on link "SMS Replies 1" at bounding box center [637, 92] width 97 height 56
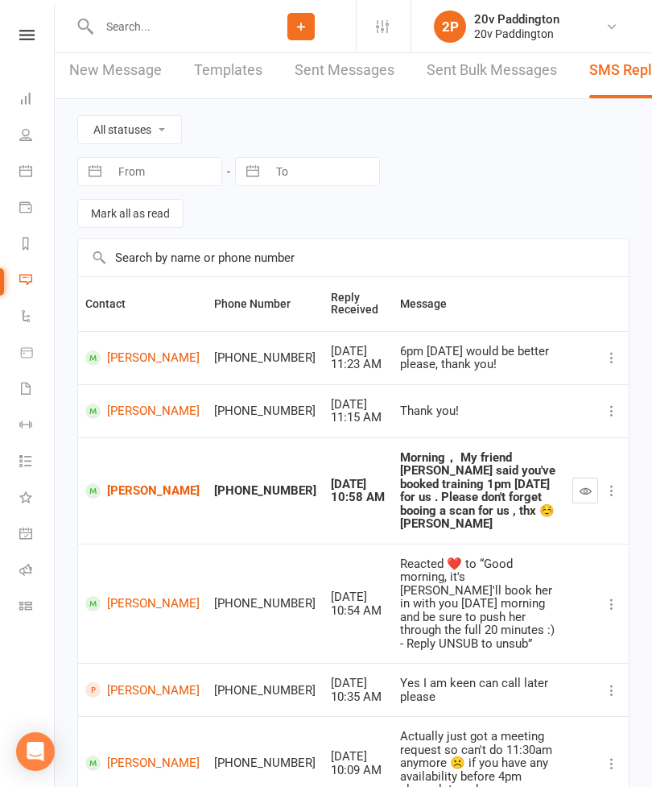
scroll to position [11, 0]
click at [122, 37] on input "text" at bounding box center [170, 26] width 152 height 23
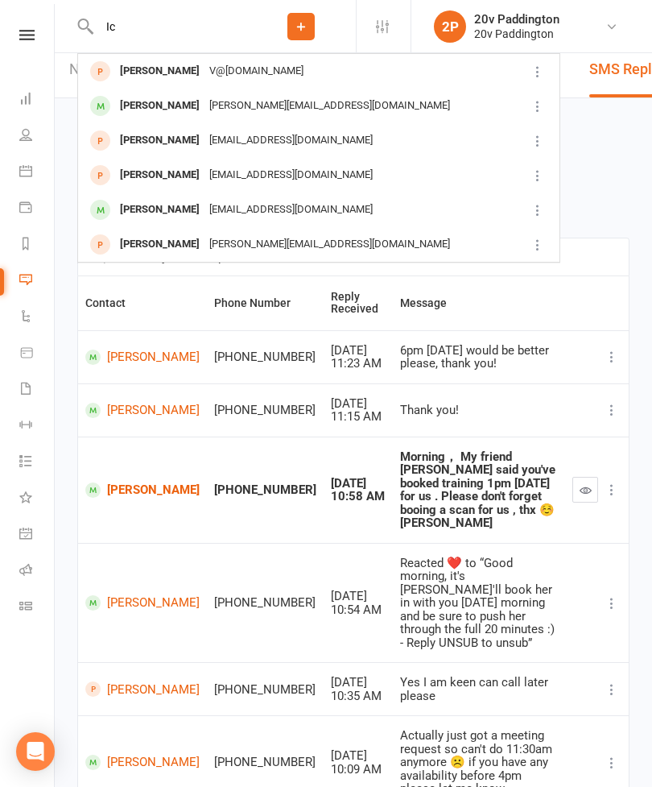
type input "I"
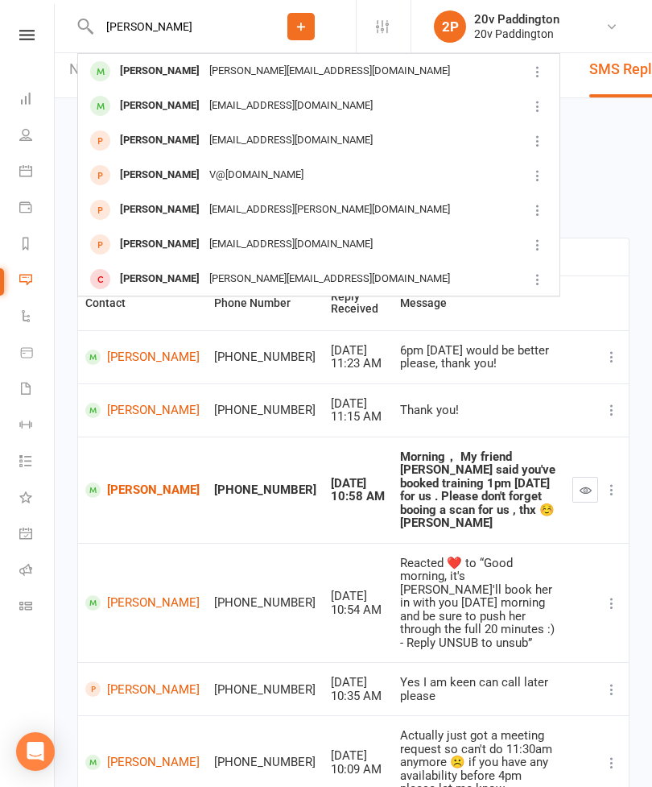
type input "[PERSON_NAME]"
click at [130, 107] on div "[PERSON_NAME]" at bounding box center [159, 105] width 89 height 23
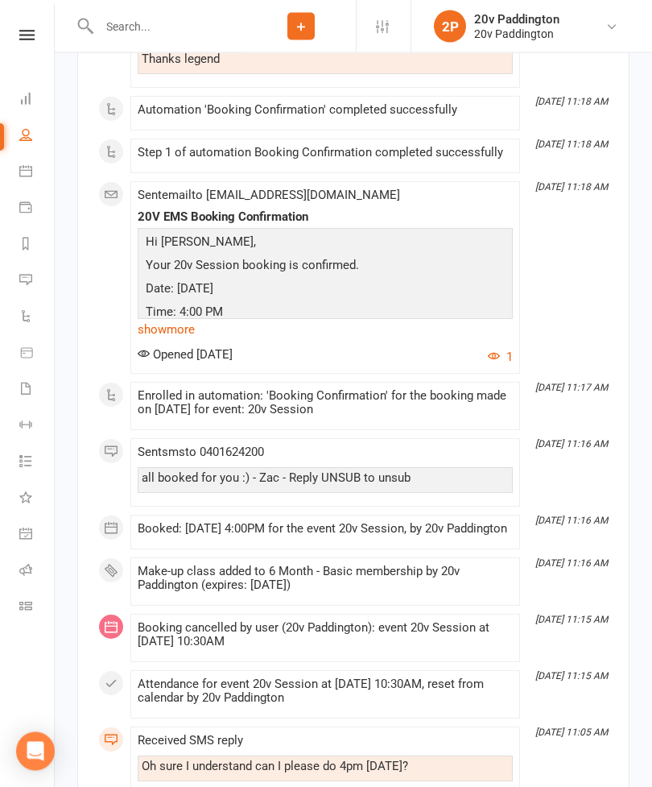
scroll to position [2972, 0]
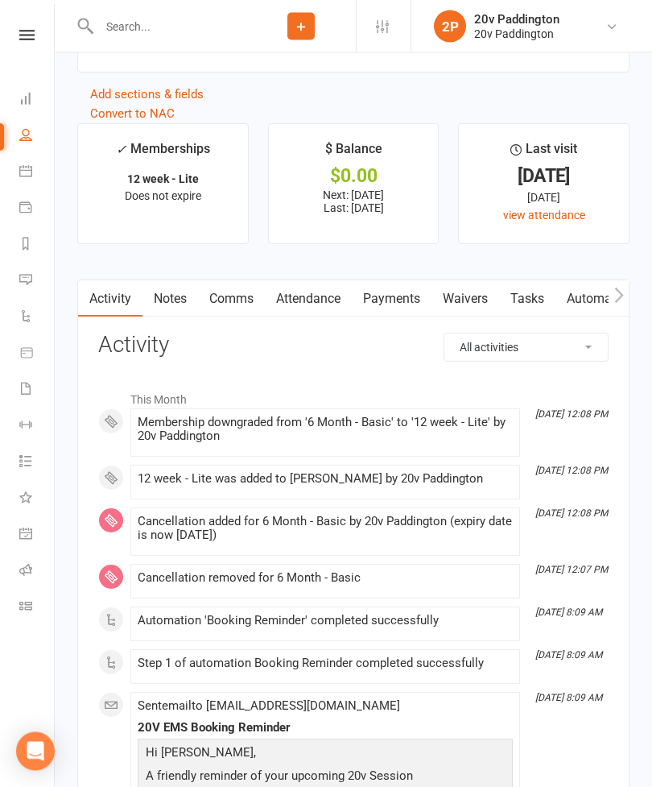
click at [316, 311] on link "Attendance" at bounding box center [308, 299] width 87 height 37
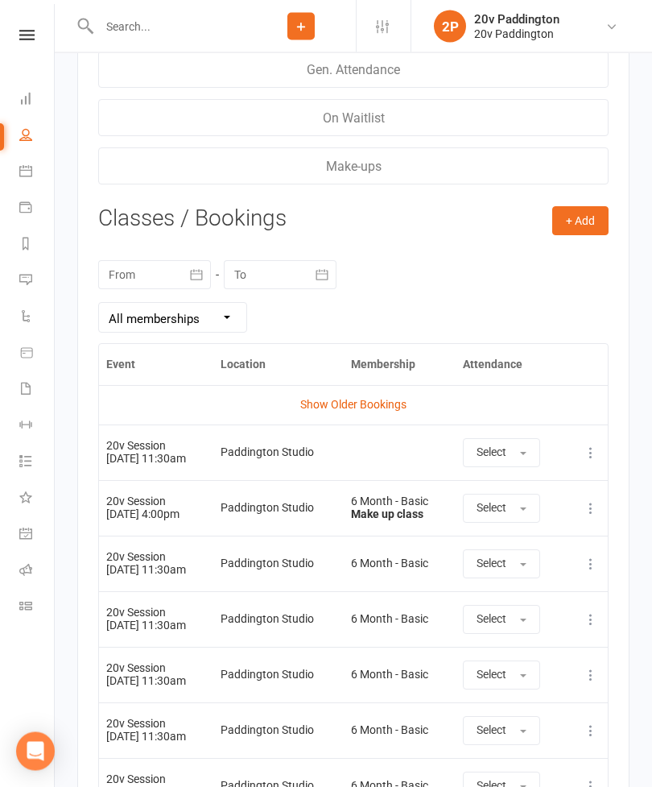
scroll to position [2715, 0]
click at [579, 577] on td "More info View event Remove booking" at bounding box center [587, 564] width 41 height 56
click at [593, 569] on icon at bounding box center [591, 564] width 16 height 16
click at [544, 650] on link "Remove booking" at bounding box center [520, 660] width 159 height 32
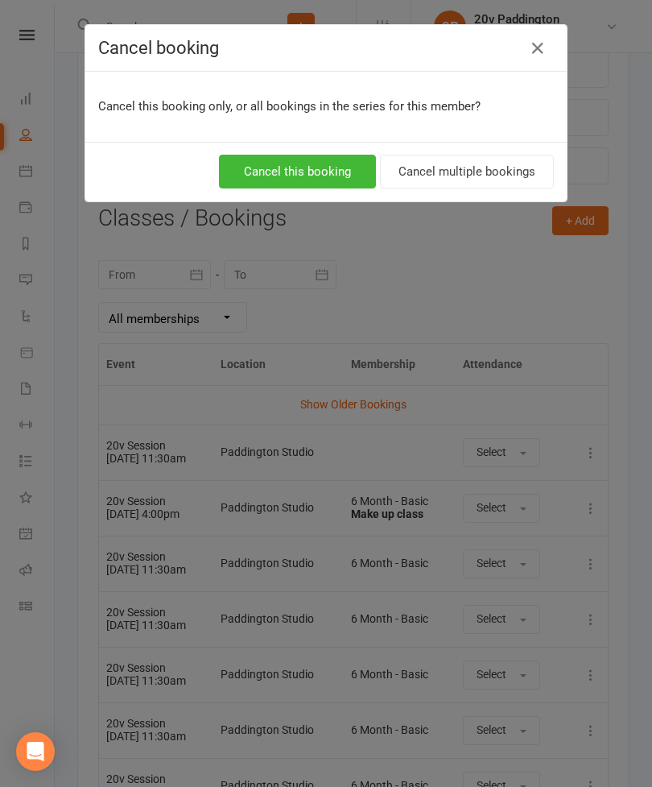
click at [480, 175] on button "Cancel multiple bookings" at bounding box center [467, 172] width 174 height 34
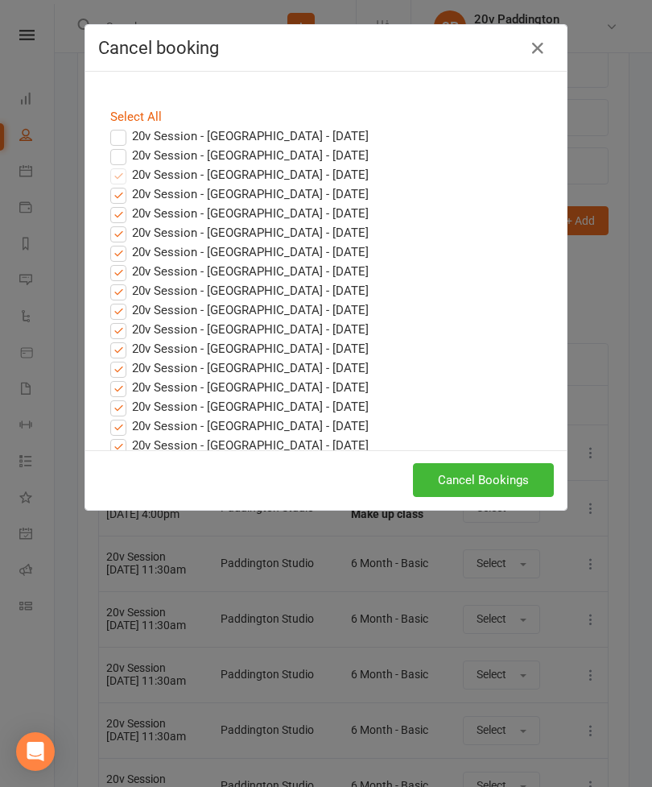
click at [503, 485] on button "Cancel Bookings" at bounding box center [483, 480] width 141 height 34
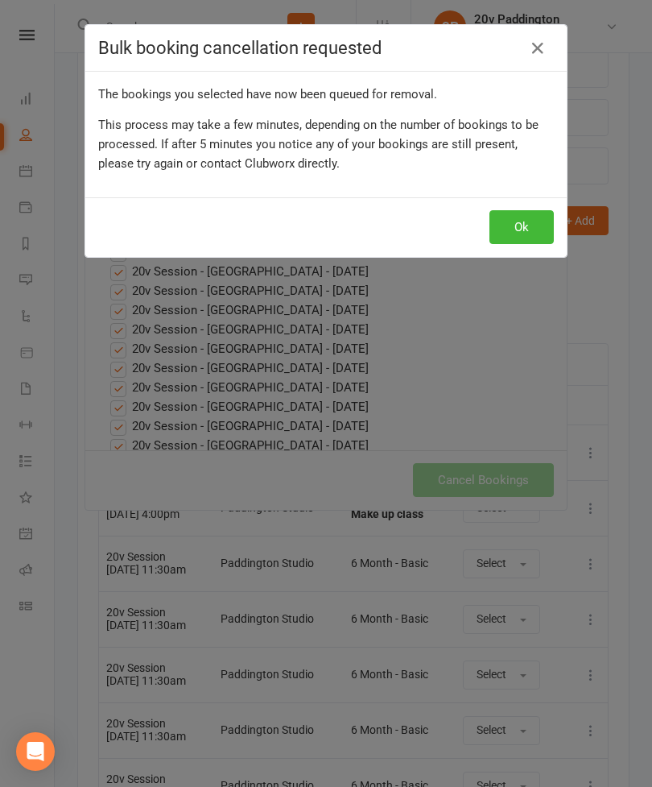
click at [540, 222] on button "Ok" at bounding box center [522, 227] width 64 height 34
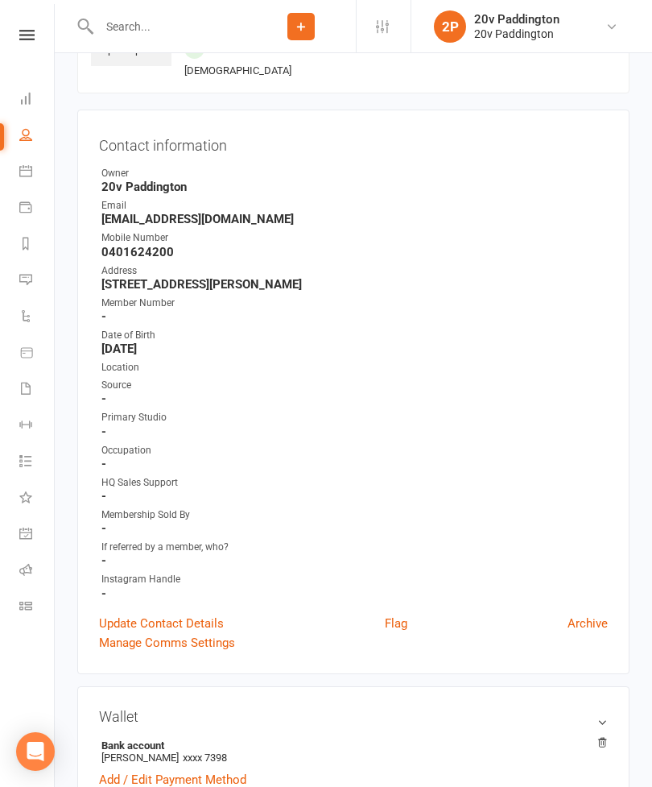
scroll to position [0, 0]
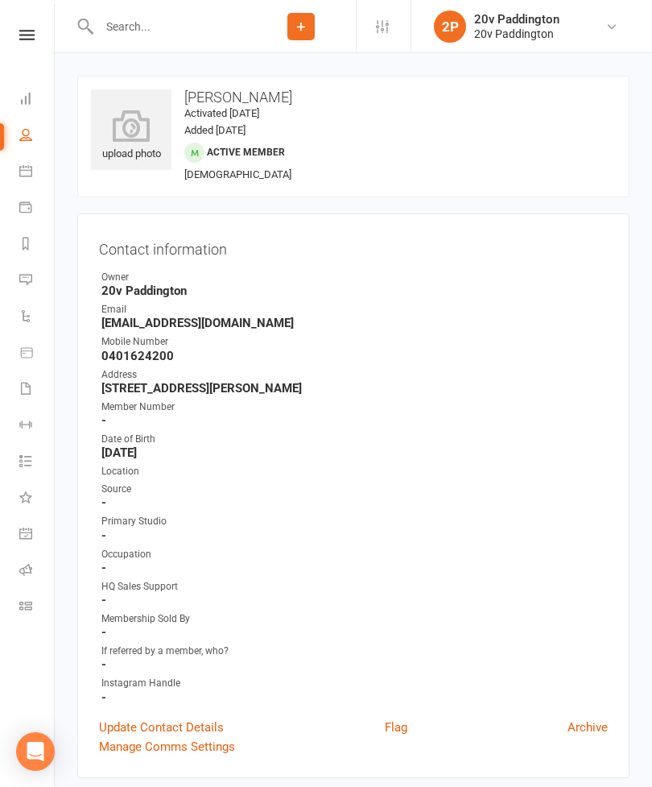
click at [31, 282] on icon at bounding box center [25, 279] width 13 height 13
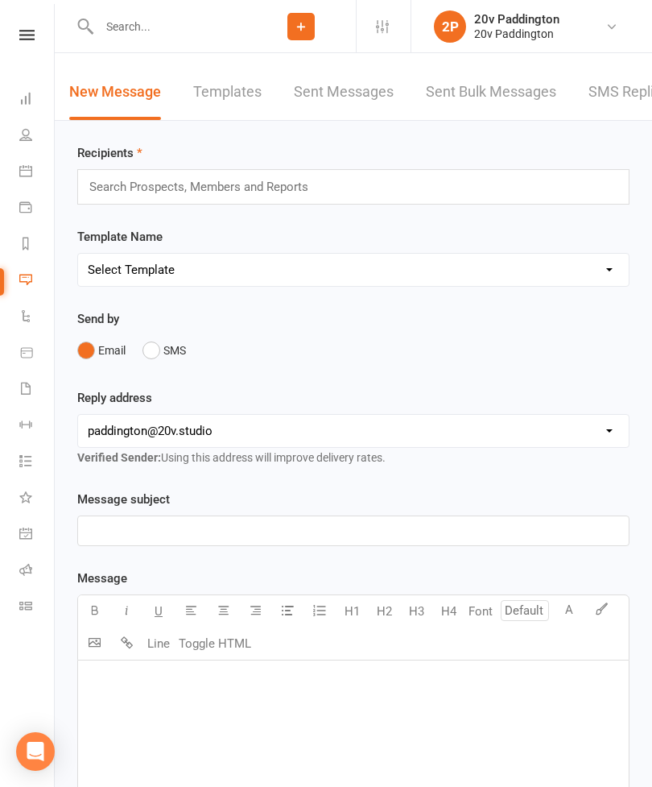
click at [625, 91] on link "SMS Replies 1" at bounding box center [637, 92] width 97 height 56
